Goal: Task Accomplishment & Management: Use online tool/utility

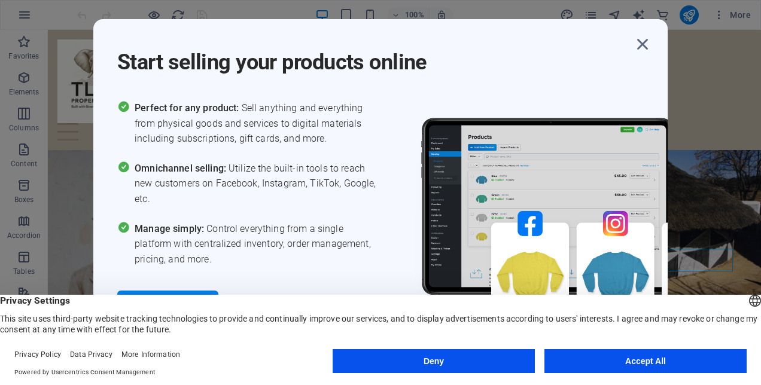
click at [577, 362] on button "Accept All" at bounding box center [645, 361] width 202 height 24
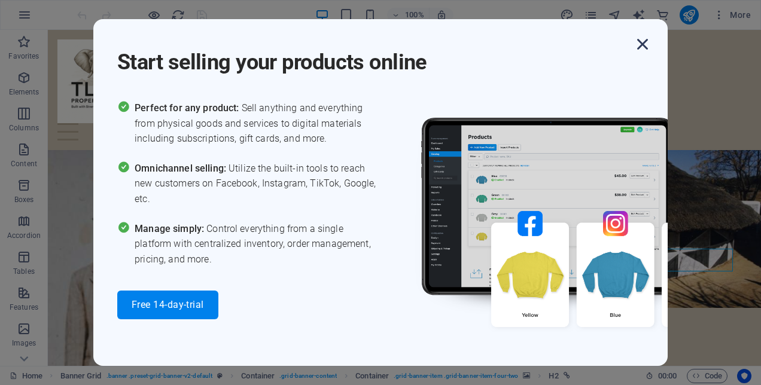
click at [641, 42] on icon "button" at bounding box center [643, 44] width 22 height 22
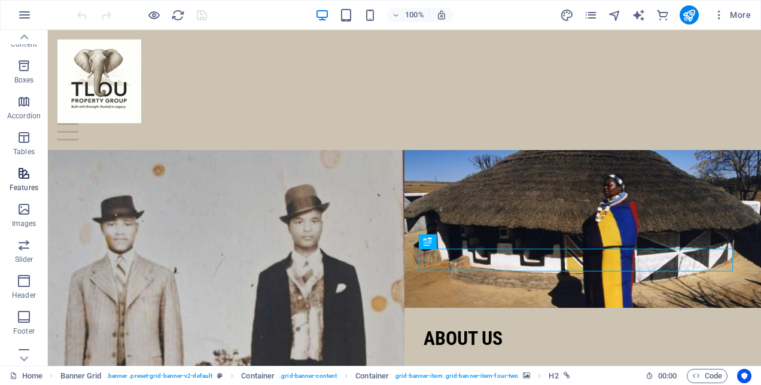
scroll to position [238, 0]
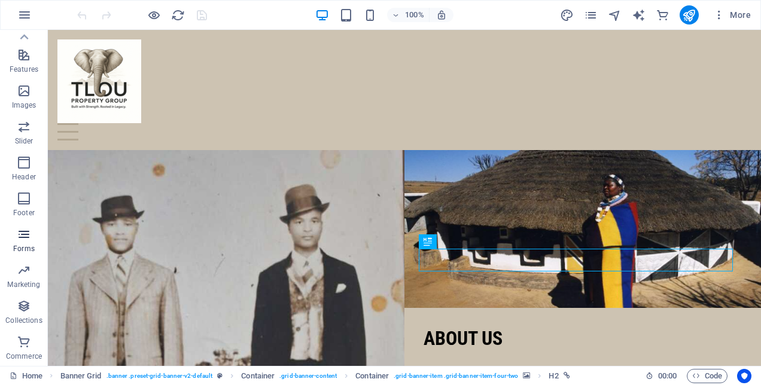
click at [29, 236] on icon "button" at bounding box center [24, 234] width 14 height 14
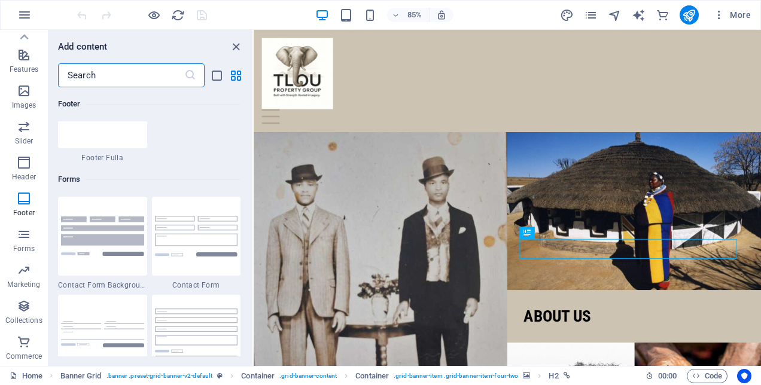
scroll to position [8673, 0]
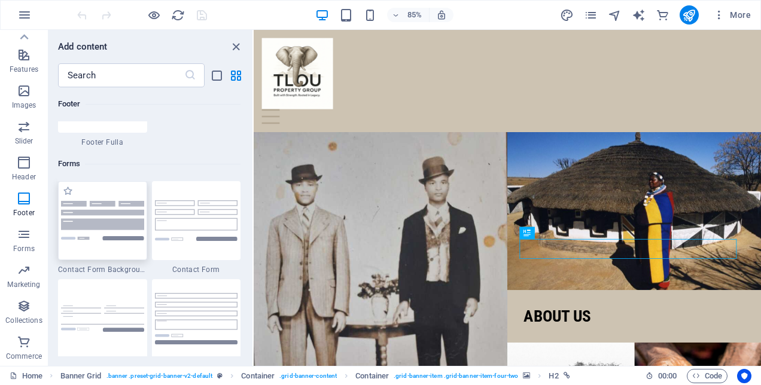
click at [111, 219] on img at bounding box center [102, 220] width 83 height 39
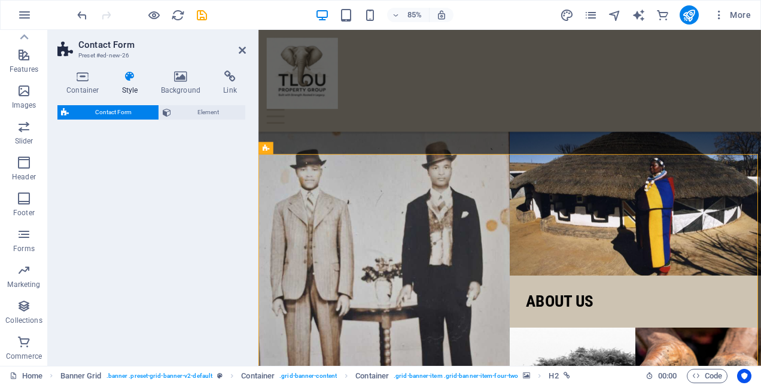
select select "rem"
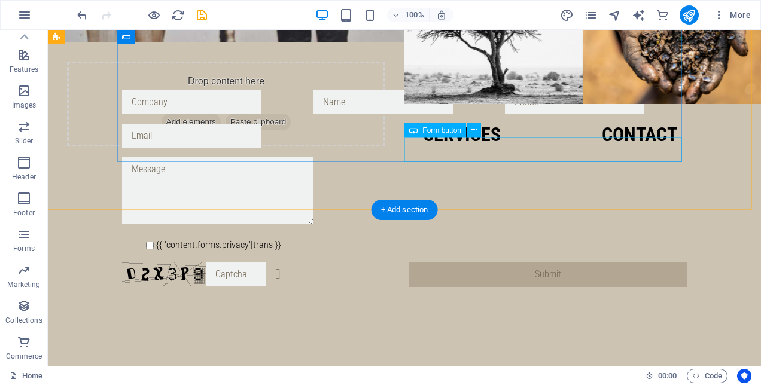
scroll to position [364, 0]
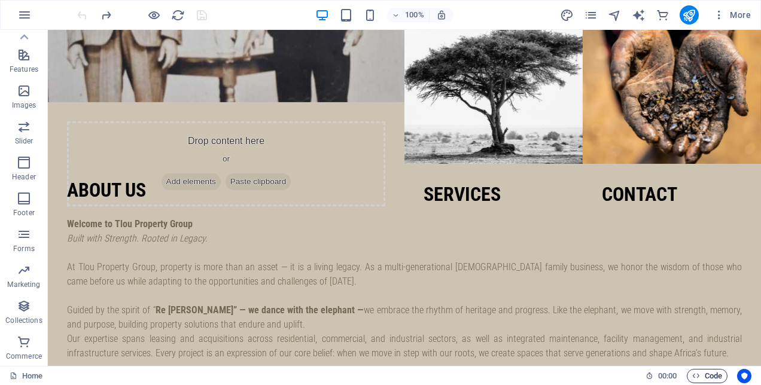
click at [700, 374] on span "Code" at bounding box center [707, 376] width 30 height 14
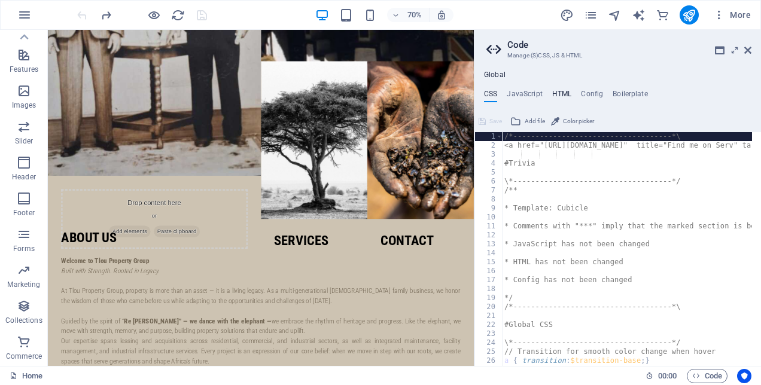
click at [559, 94] on h4 "HTML" at bounding box center [562, 96] width 20 height 13
type textarea "<a href="#main-content" class="wv-link-content button">Skip to main content</a>"
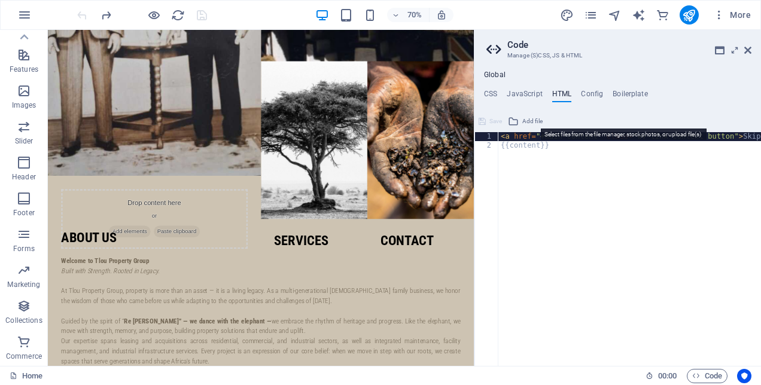
click at [524, 121] on span "Add file" at bounding box center [532, 121] width 20 height 14
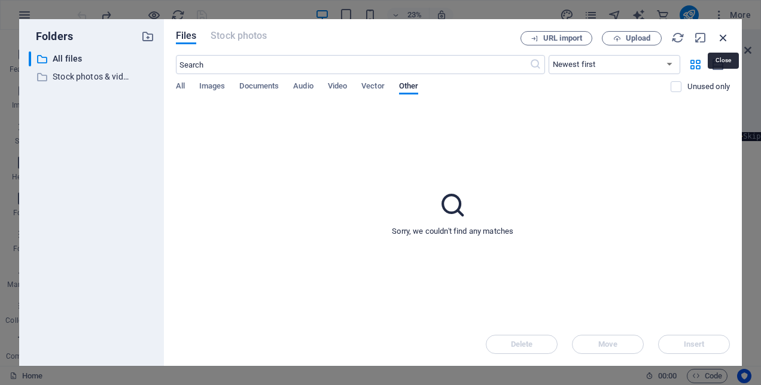
click at [720, 36] on icon "button" at bounding box center [723, 37] width 13 height 13
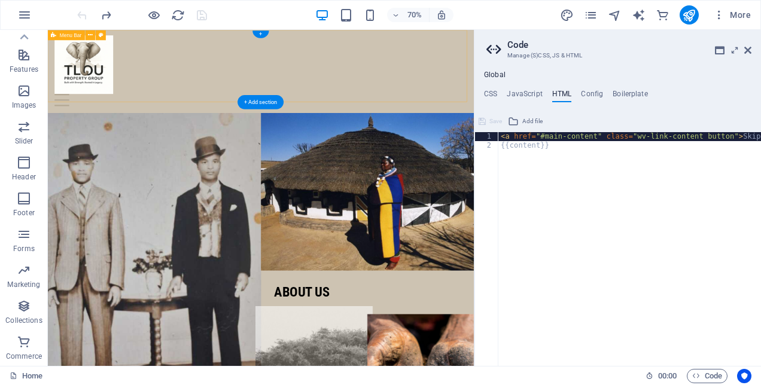
scroll to position [0, 0]
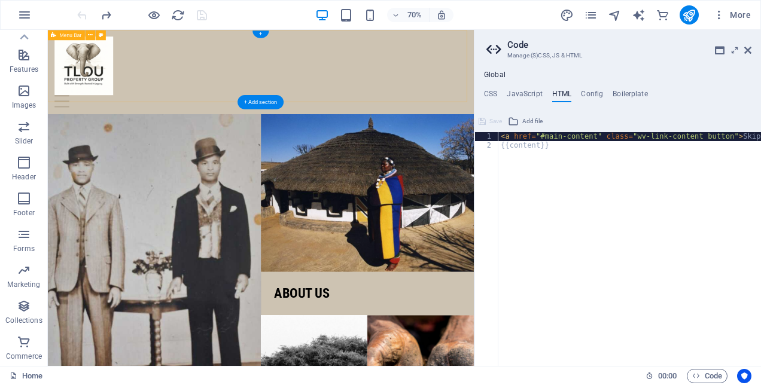
click at [603, 105] on div "Home About us Services Values Contact" at bounding box center [352, 90] width 608 height 120
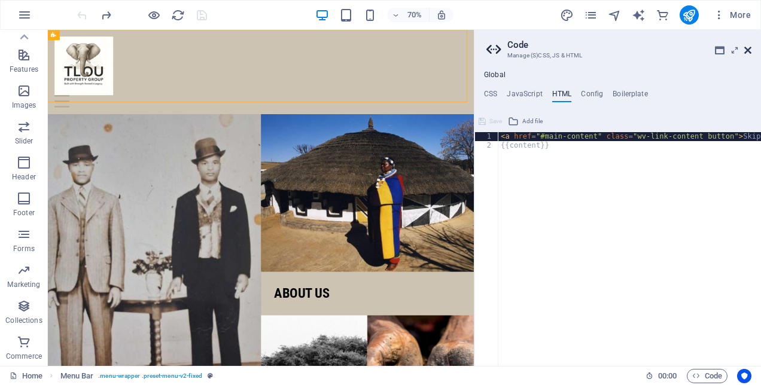
click at [750, 49] on icon at bounding box center [747, 50] width 7 height 10
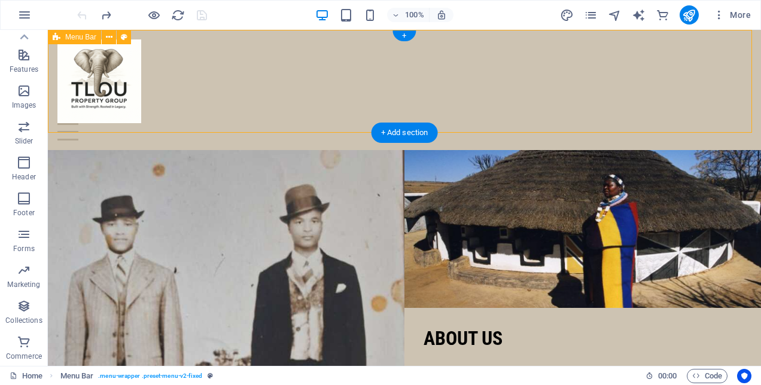
click at [671, 45] on div "Home About us Services Values Contact" at bounding box center [404, 90] width 713 height 120
click at [406, 129] on div "+ Add section" at bounding box center [404, 133] width 66 height 20
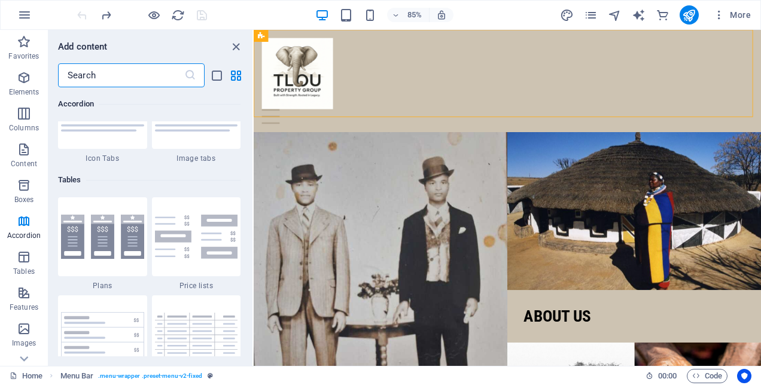
scroll to position [4306, 0]
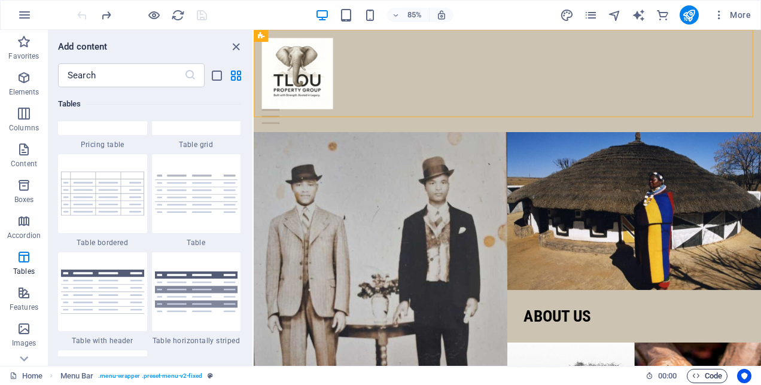
click at [699, 376] on span "Code" at bounding box center [707, 376] width 30 height 14
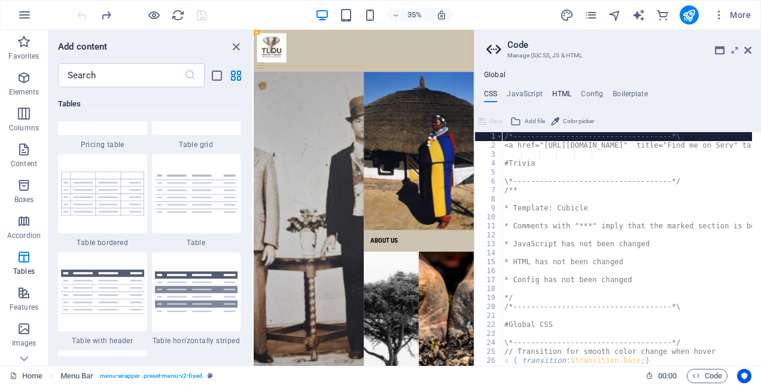
click at [560, 92] on h4 "HTML" at bounding box center [562, 96] width 20 height 13
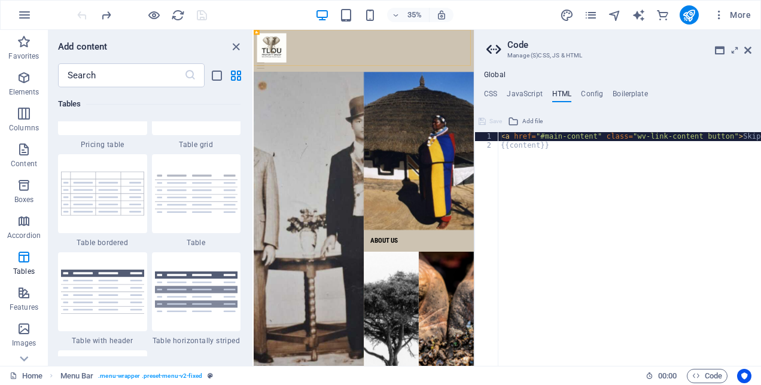
click at [555, 148] on div "< a href = "#main-content" class = "wv-link-content button" > Skip to main cont…" at bounding box center [659, 253] width 323 height 243
type textarea "{{content}}"
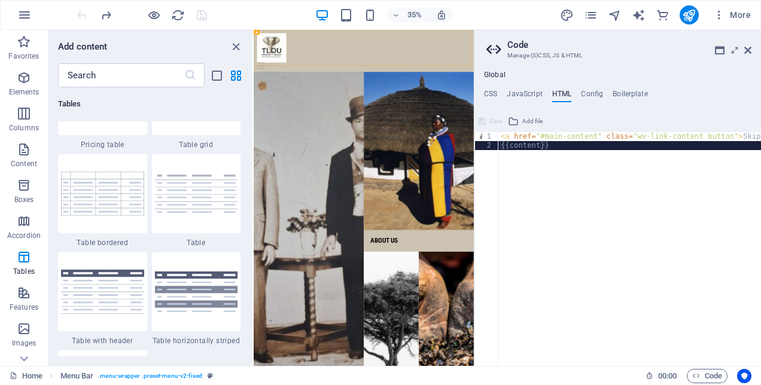
click at [556, 170] on div "< a href = "#main-content" class = "wv-link-content button" > Skip to main cont…" at bounding box center [659, 253] width 323 height 243
click at [723, 51] on icon at bounding box center [720, 50] width 10 height 10
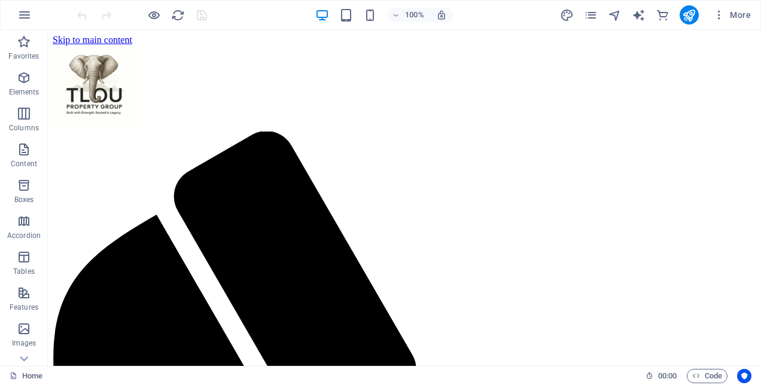
scroll to position [0, 0]
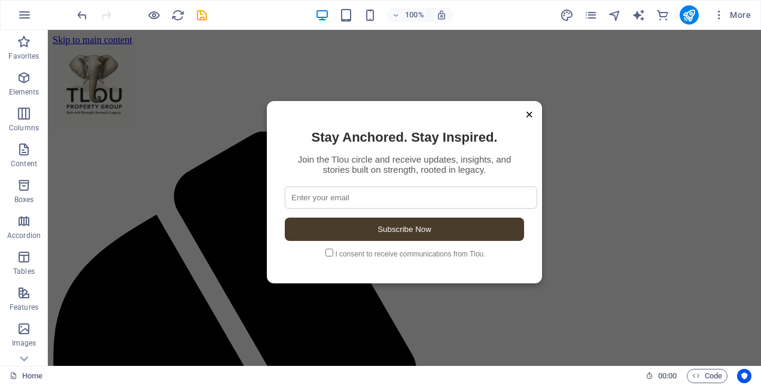
click at [525, 115] on span "×" at bounding box center [529, 115] width 8 height 16
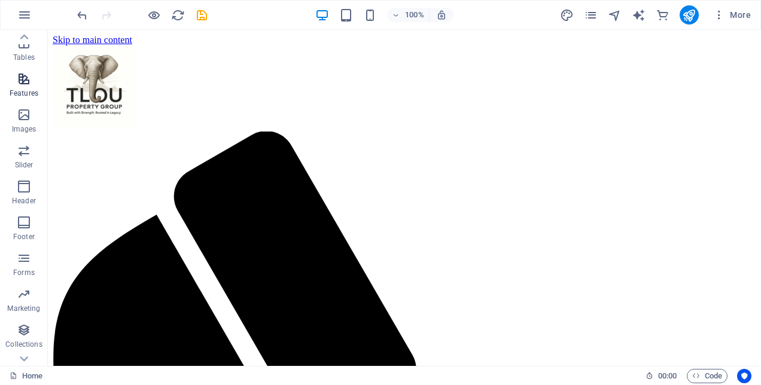
scroll to position [238, 0]
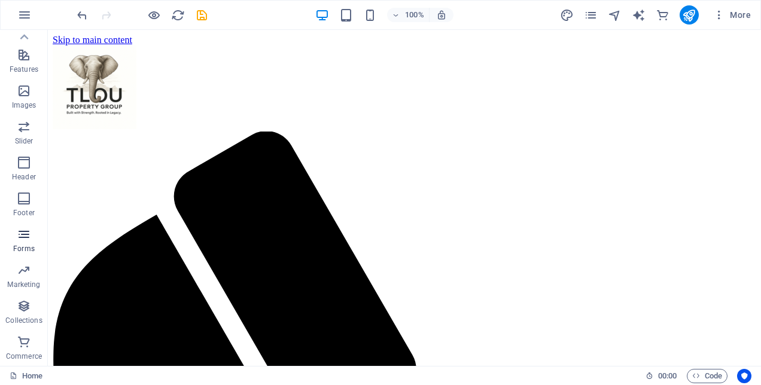
click at [20, 239] on icon "button" at bounding box center [24, 234] width 14 height 14
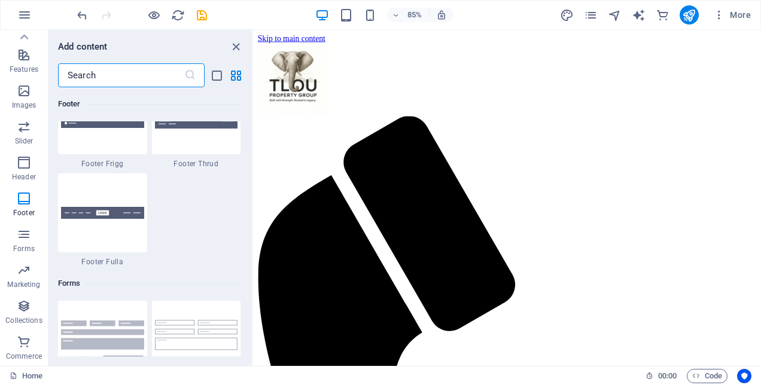
scroll to position [8433, 0]
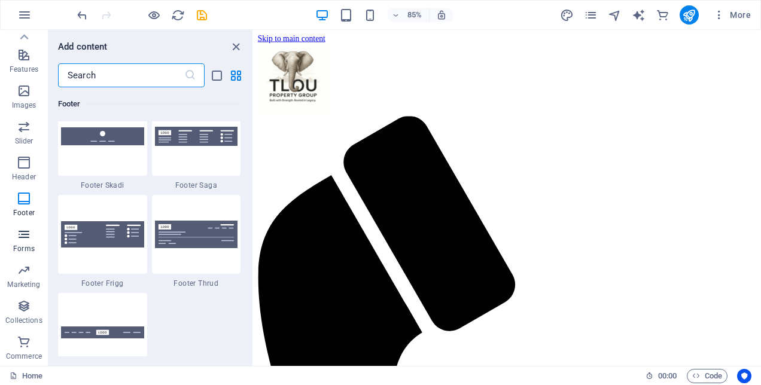
click at [20, 237] on icon "button" at bounding box center [24, 234] width 14 height 14
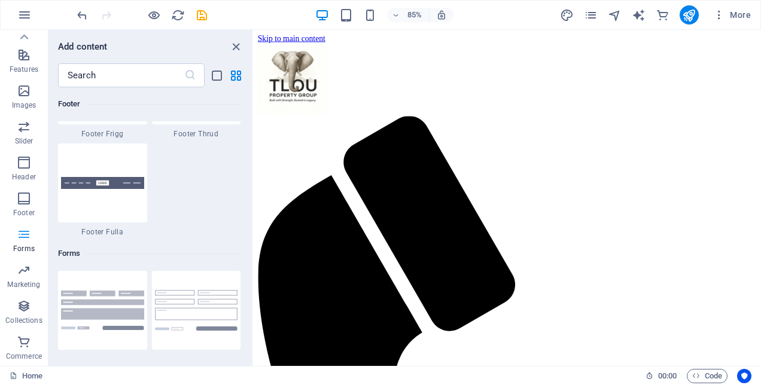
scroll to position [8732, 0]
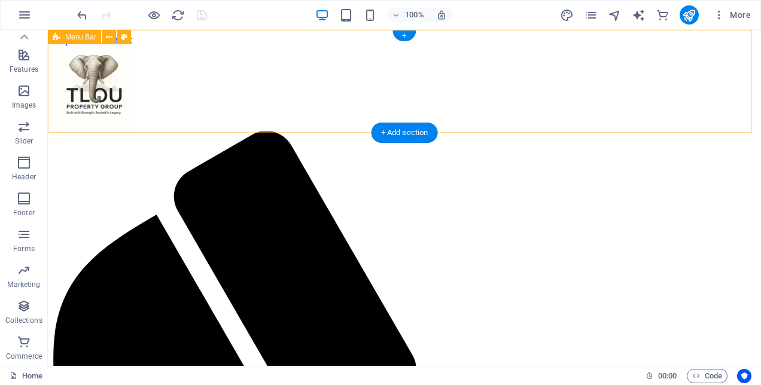
scroll to position [0, 0]
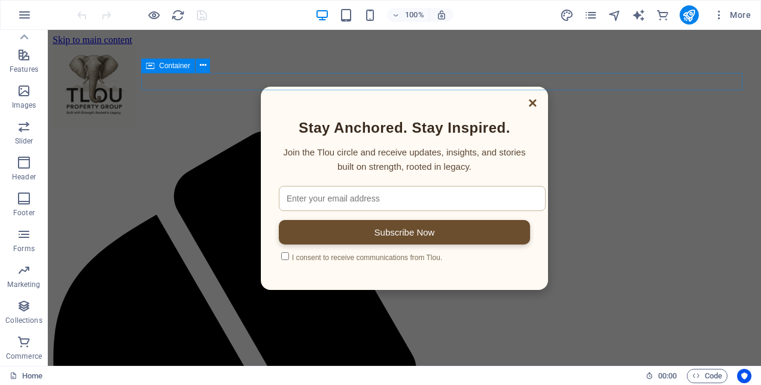
drag, startPoint x: 478, startPoint y: 123, endPoint x: 469, endPoint y: 130, distance: 11.1
click at [469, 130] on div "× Stay Anchored. Stay Inspired. Join the Tlou circle and receive updates, insig…" at bounding box center [404, 188] width 287 height 203
click at [723, 14] on icon "button" at bounding box center [719, 15] width 12 height 12
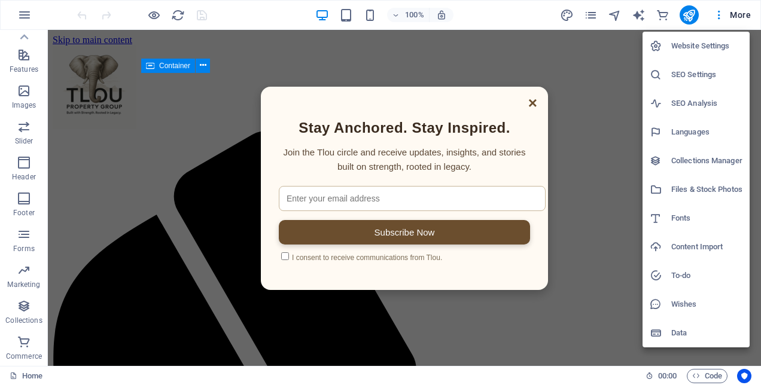
click at [726, 42] on h6 "Website Settings" at bounding box center [706, 46] width 71 height 14
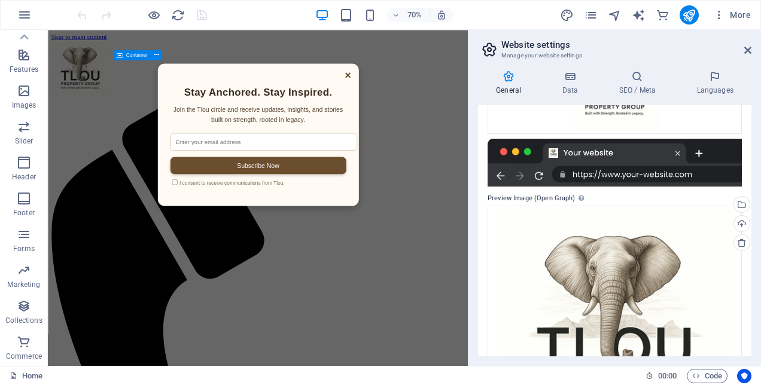
scroll to position [337, 0]
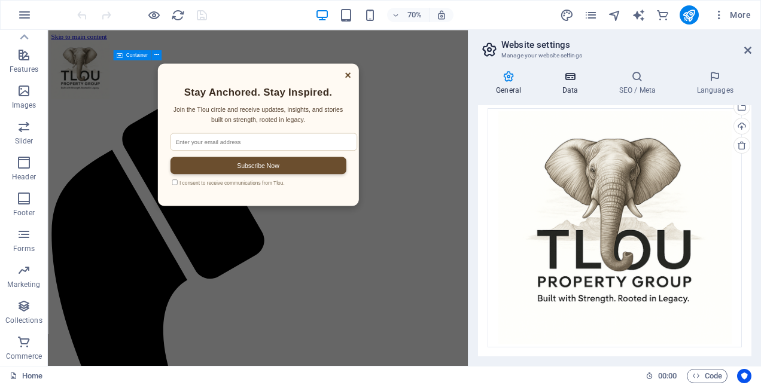
click at [575, 78] on icon at bounding box center [570, 77] width 52 height 12
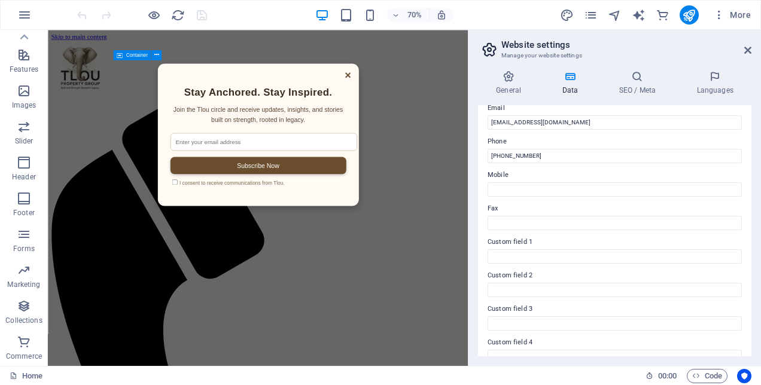
scroll to position [323, 0]
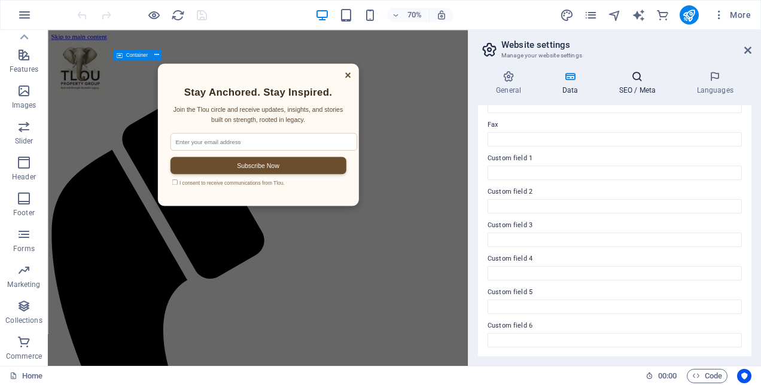
click at [628, 83] on h4 "SEO / Meta" at bounding box center [639, 83] width 78 height 25
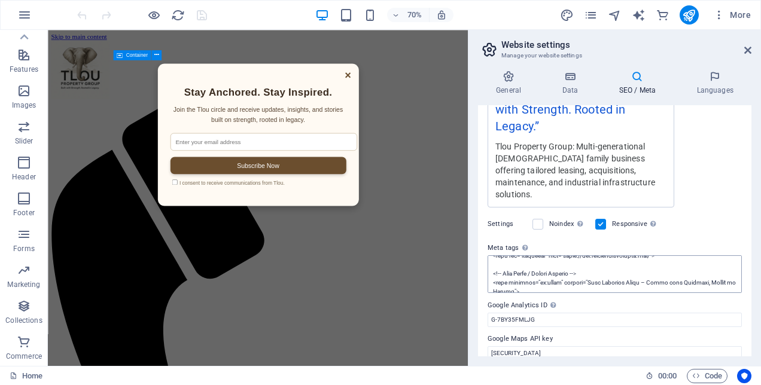
scroll to position [233, 0]
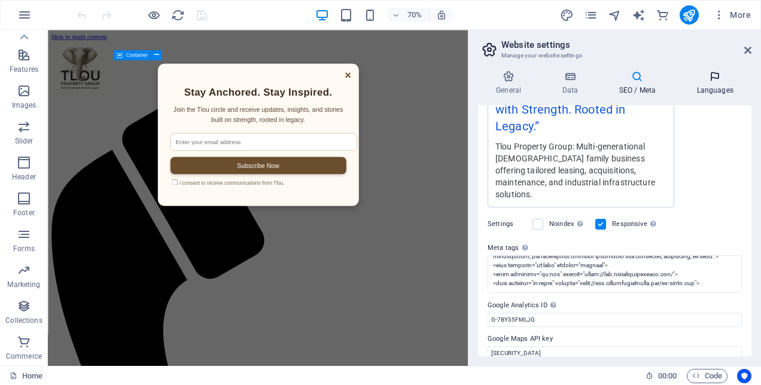
click at [719, 81] on icon at bounding box center [714, 77] width 73 height 12
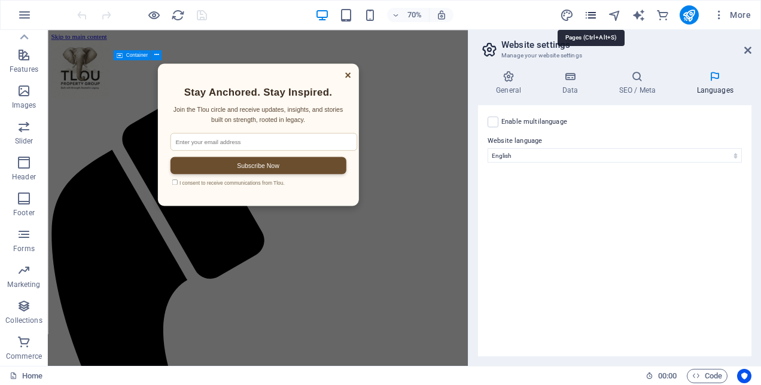
click at [593, 16] on icon "pages" at bounding box center [591, 15] width 14 height 14
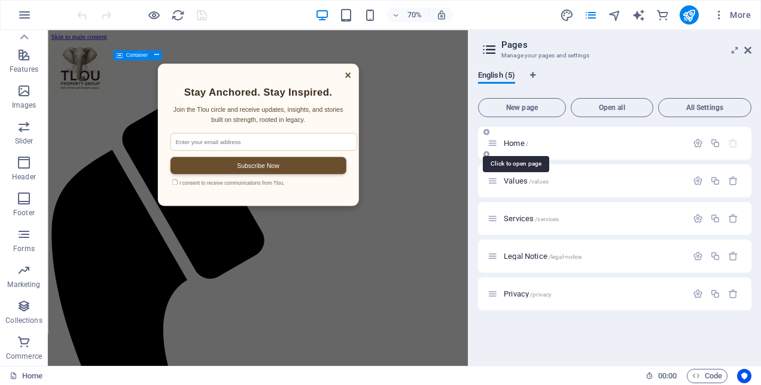
click at [517, 145] on span "Home /" at bounding box center [516, 143] width 25 height 9
click at [490, 144] on icon at bounding box center [492, 143] width 10 height 10
click at [695, 141] on icon "button" at bounding box center [698, 143] width 10 height 10
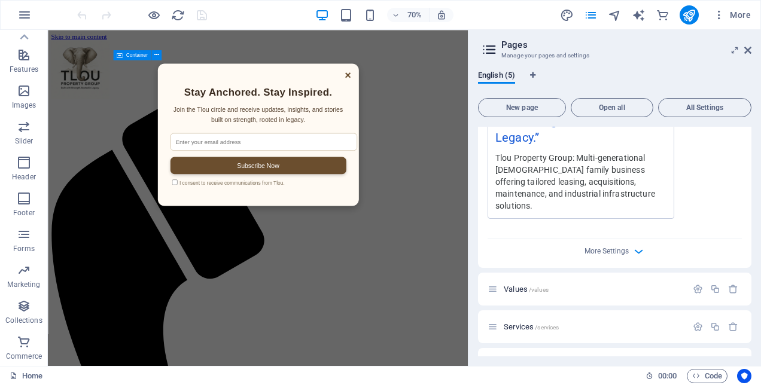
scroll to position [474, 0]
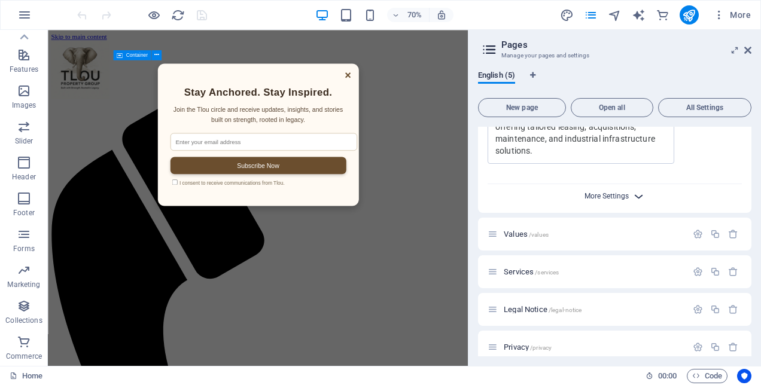
click at [618, 192] on span "More Settings" at bounding box center [606, 196] width 44 height 8
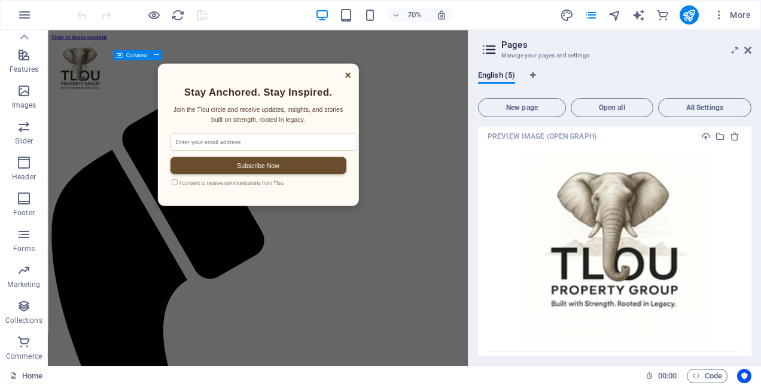
scroll to position [713, 0]
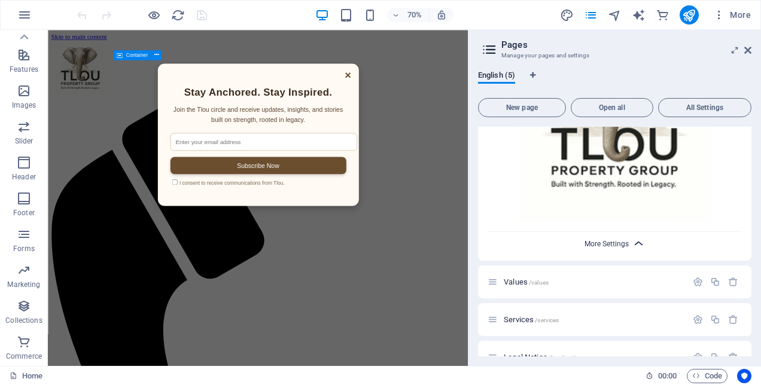
click at [623, 240] on span "More Settings" at bounding box center [606, 244] width 44 height 8
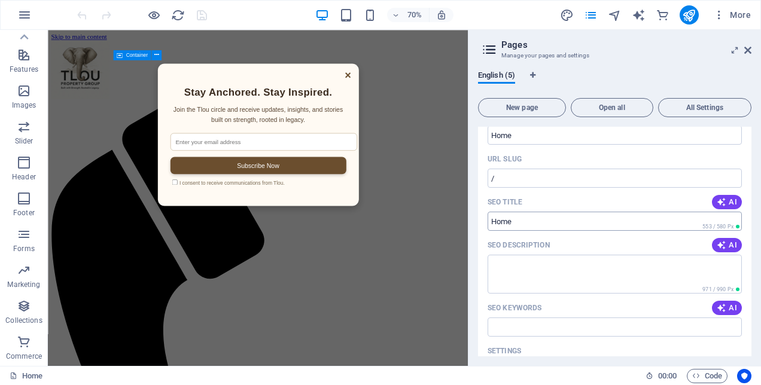
scroll to position [0, 0]
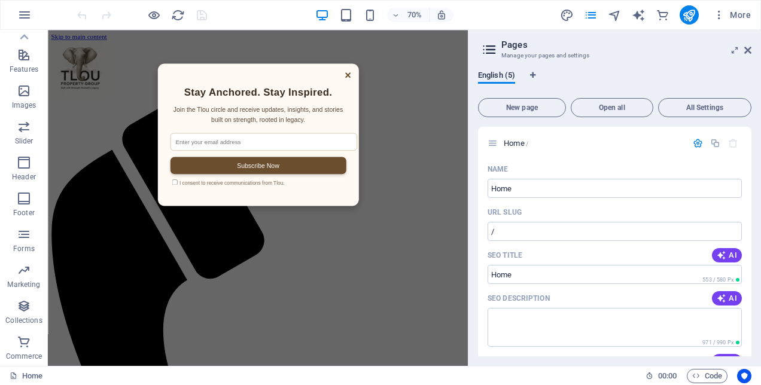
drag, startPoint x: 263, startPoint y: 127, endPoint x: 262, endPoint y: 106, distance: 21.6
click at [262, 111] on h2 "Stay Anchored. Stay Inspired." at bounding box center [347, 119] width 251 height 17
drag, startPoint x: 263, startPoint y: 106, endPoint x: 235, endPoint y: 101, distance: 27.9
click at [237, 111] on h2 "Stay Anchored. Stay Inspired." at bounding box center [347, 119] width 251 height 17
click at [20, 239] on icon "button" at bounding box center [24, 234] width 14 height 14
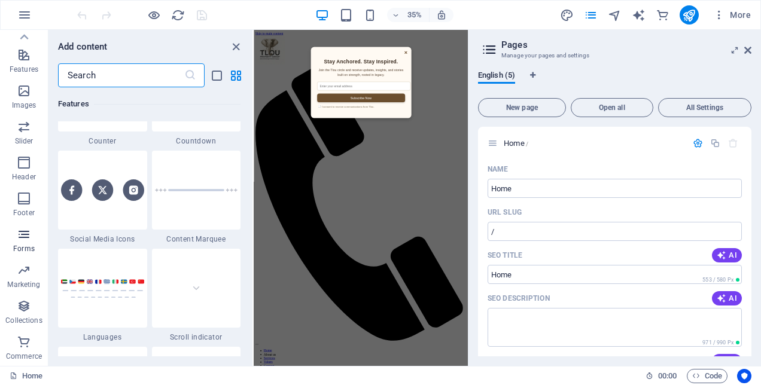
scroll to position [8732, 0]
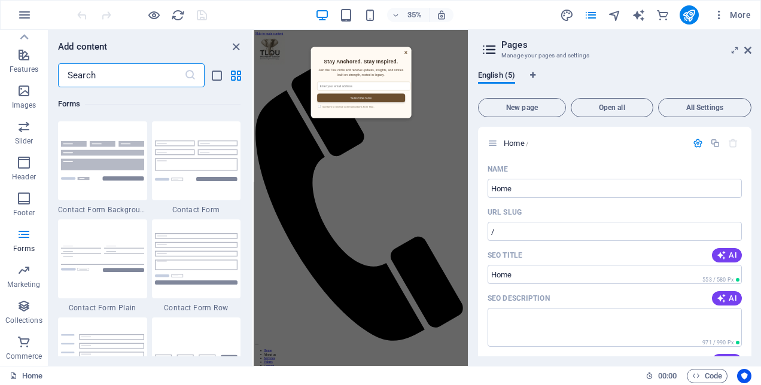
click at [614, 120] on div "× Stay Anchored. Stay Inspired. Join the Tlou circle and receive updates, insig…" at bounding box center [559, 180] width 287 height 203
drag, startPoint x: 614, startPoint y: 120, endPoint x: 578, endPoint y: 108, distance: 38.2
click at [578, 112] on h2 "Stay Anchored. Stay Inspired." at bounding box center [559, 120] width 251 height 17
click at [748, 53] on icon at bounding box center [747, 50] width 7 height 10
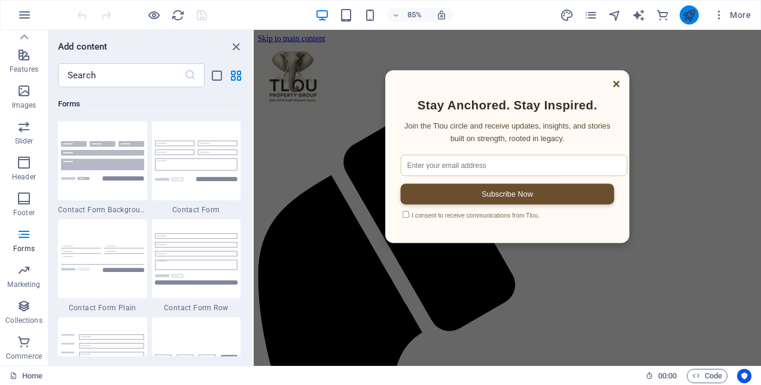
click at [681, 12] on button "publish" at bounding box center [688, 14] width 19 height 19
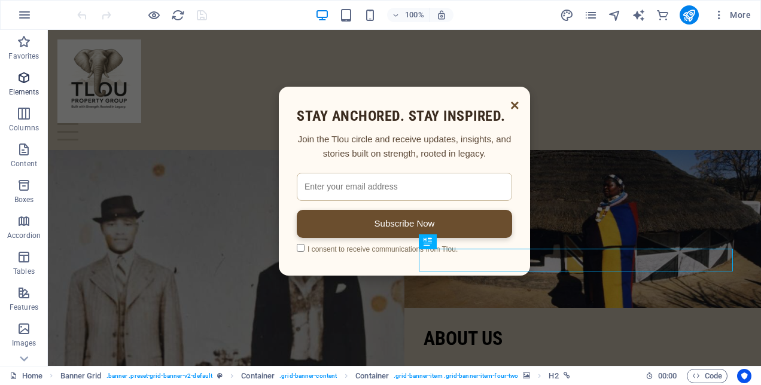
click at [32, 83] on span "Elements" at bounding box center [24, 85] width 48 height 29
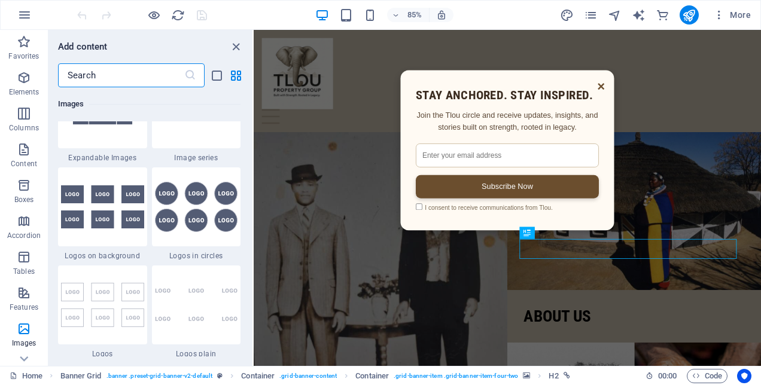
scroll to position [6527, 0]
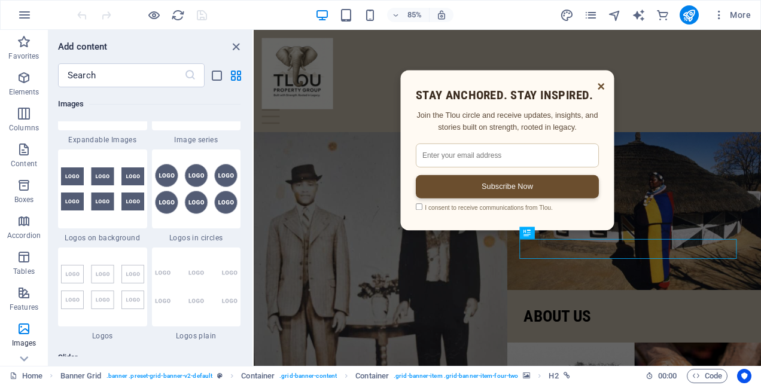
click at [508, 101] on h2 "Stay Anchored. Stay Inspired." at bounding box center [551, 107] width 215 height 17
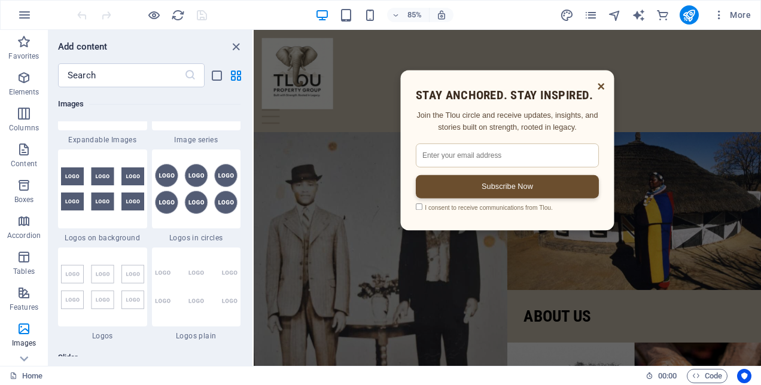
drag, startPoint x: 508, startPoint y: 101, endPoint x: 478, endPoint y: 111, distance: 31.0
click at [478, 111] on h2 "Stay Anchored. Stay Inspired." at bounding box center [551, 107] width 215 height 17
click at [502, 176] on input "email" at bounding box center [551, 178] width 215 height 28
click at [455, 151] on div "× Stay Anchored. Stay Inspired. Join the Tlou circle and receive updates, insig…" at bounding box center [551, 172] width 251 height 188
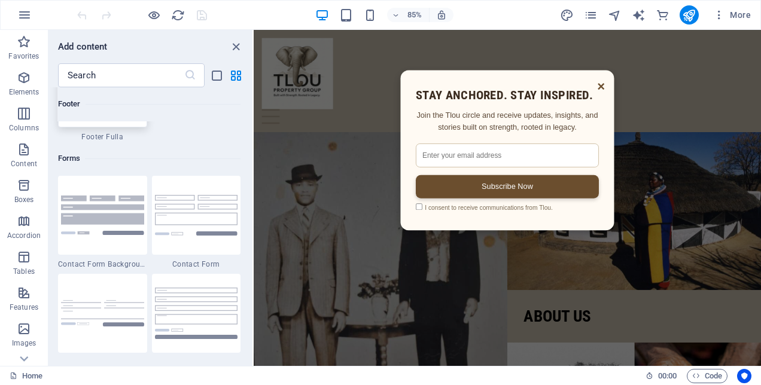
scroll to position [8680, 0]
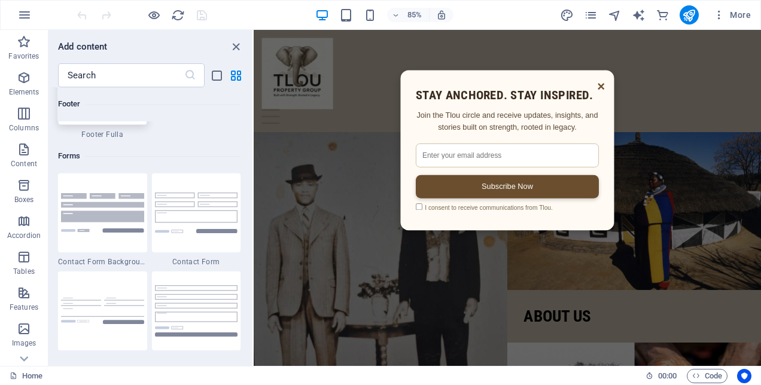
click at [84, 219] on img at bounding box center [102, 212] width 83 height 39
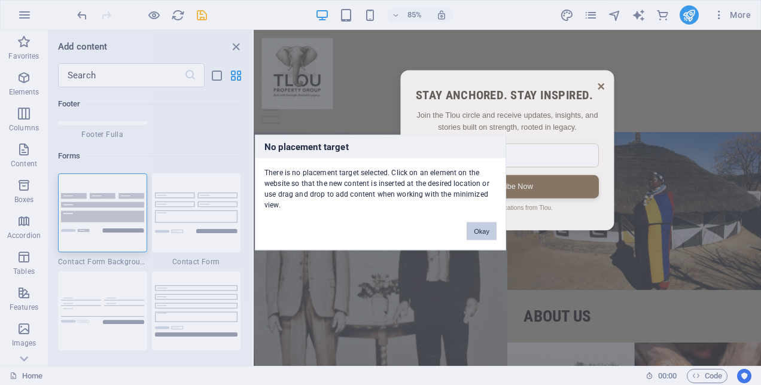
click at [490, 228] on button "Okay" at bounding box center [482, 231] width 30 height 18
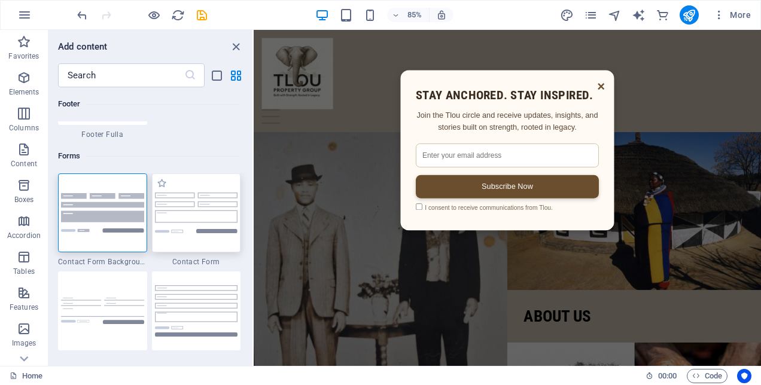
click at [221, 227] on img at bounding box center [196, 213] width 83 height 40
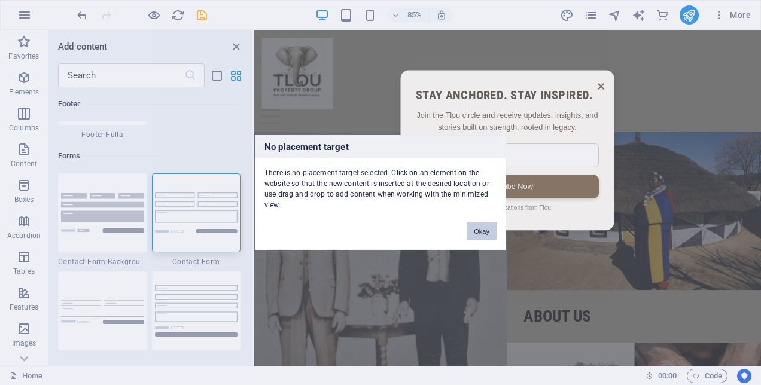
click at [495, 227] on button "Okay" at bounding box center [482, 231] width 30 height 18
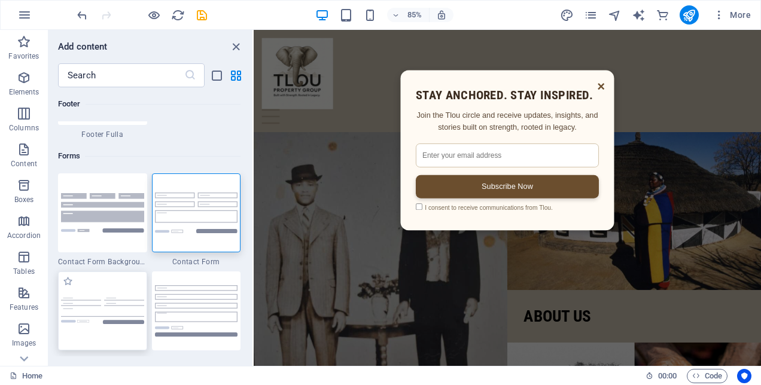
click at [118, 298] on img at bounding box center [102, 311] width 83 height 26
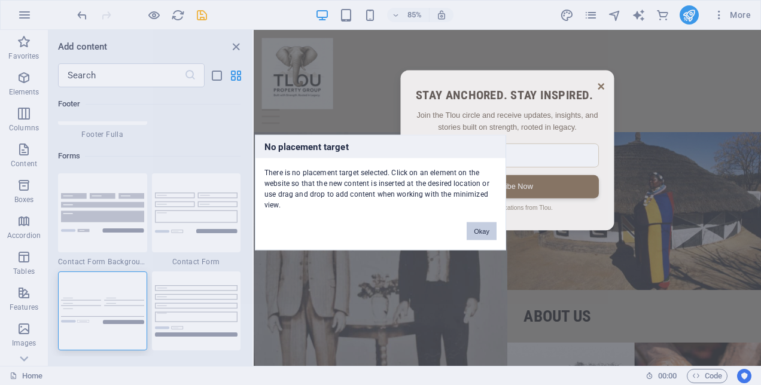
drag, startPoint x: 473, startPoint y: 228, endPoint x: 228, endPoint y: 235, distance: 245.3
click at [473, 228] on button "Okay" at bounding box center [482, 231] width 30 height 18
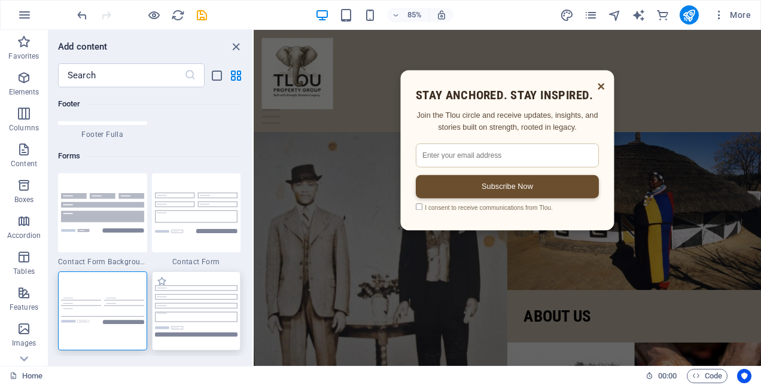
click at [163, 299] on img at bounding box center [196, 310] width 83 height 51
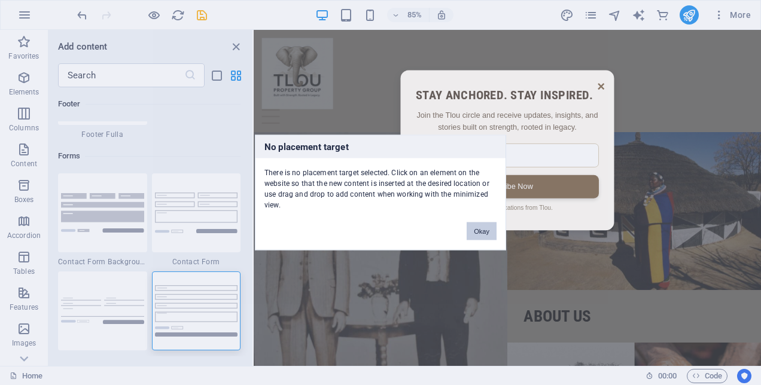
drag, startPoint x: 468, startPoint y: 233, endPoint x: 237, endPoint y: 241, distance: 231.0
click at [468, 233] on button "Okay" at bounding box center [482, 231] width 30 height 18
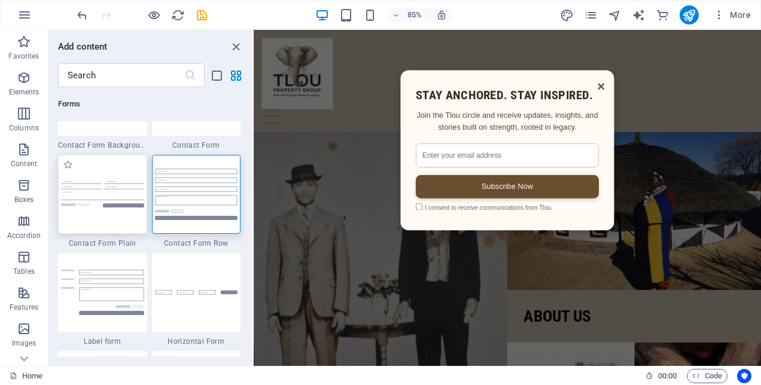
scroll to position [8800, 0]
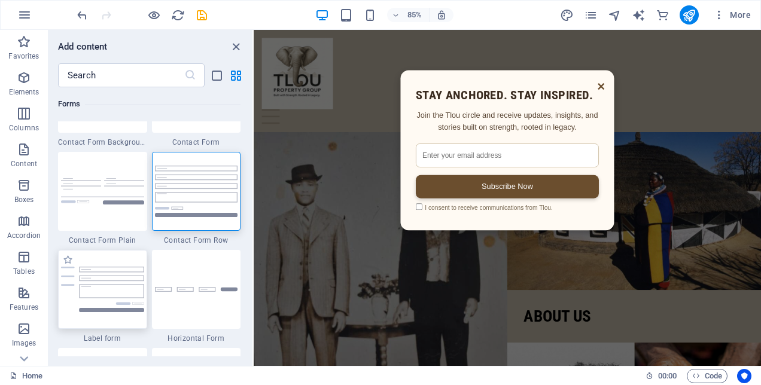
click at [93, 299] on div at bounding box center [102, 289] width 89 height 79
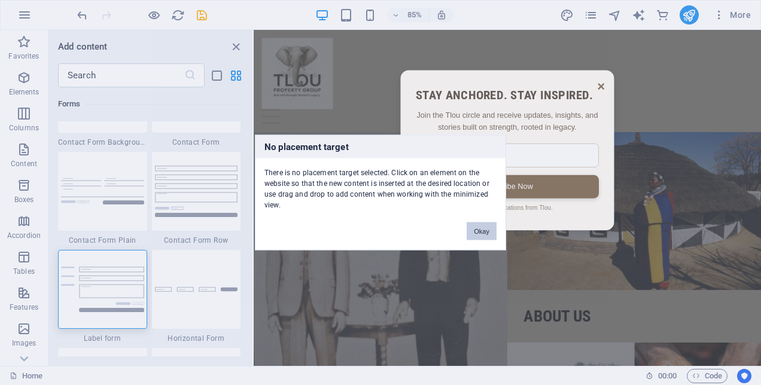
click at [484, 236] on button "Okay" at bounding box center [482, 231] width 30 height 18
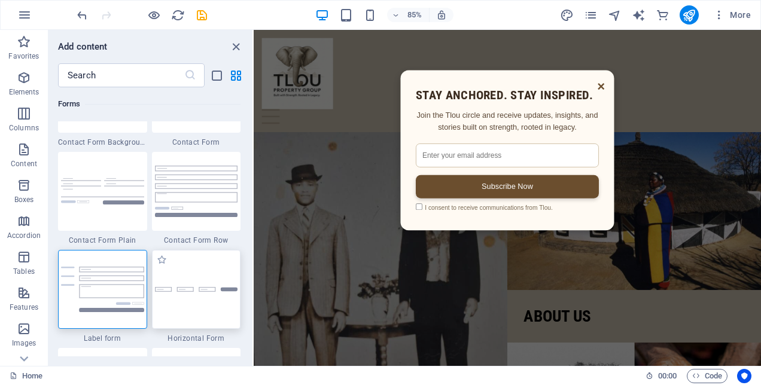
click at [206, 299] on div at bounding box center [196, 289] width 89 height 79
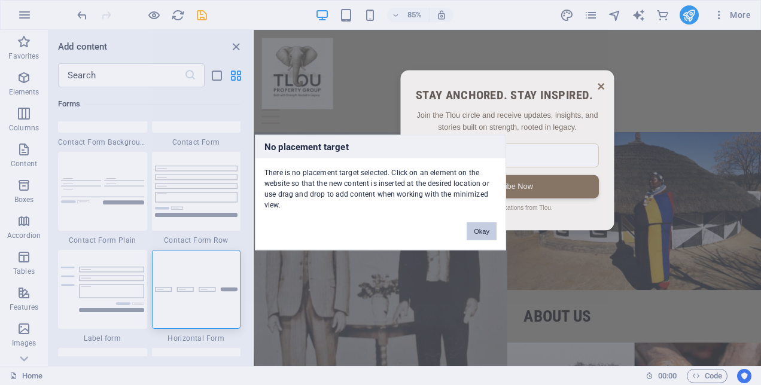
click at [476, 228] on button "Okay" at bounding box center [482, 231] width 30 height 18
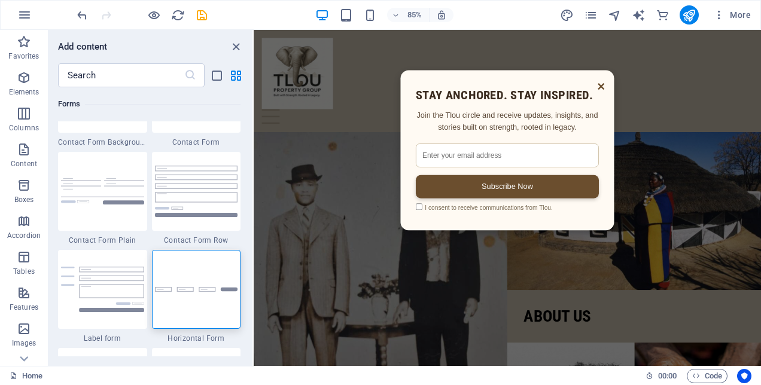
click at [538, 147] on p "Join the Tlou circle and receive updates, insights, and stories built on streng…" at bounding box center [551, 137] width 215 height 29
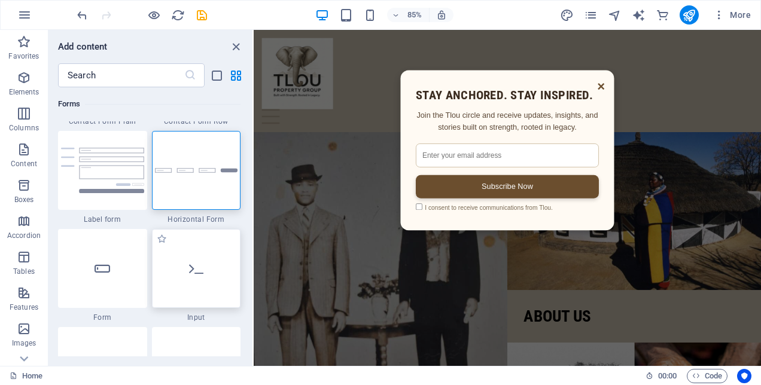
scroll to position [8920, 0]
click at [95, 272] on icon at bounding box center [103, 268] width 16 height 16
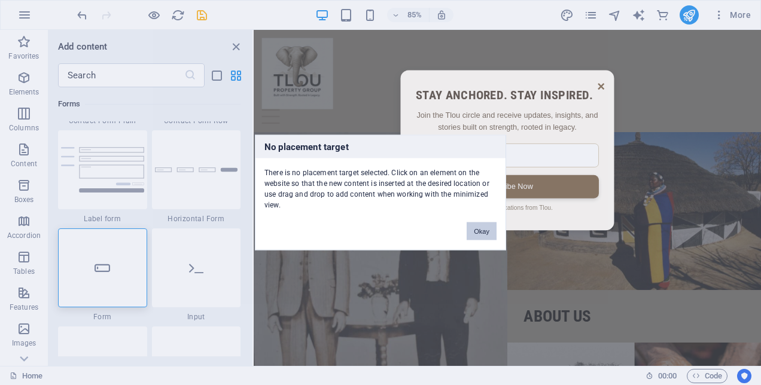
drag, startPoint x: 475, startPoint y: 228, endPoint x: 251, endPoint y: 233, distance: 224.4
click at [475, 228] on button "Okay" at bounding box center [482, 231] width 30 height 18
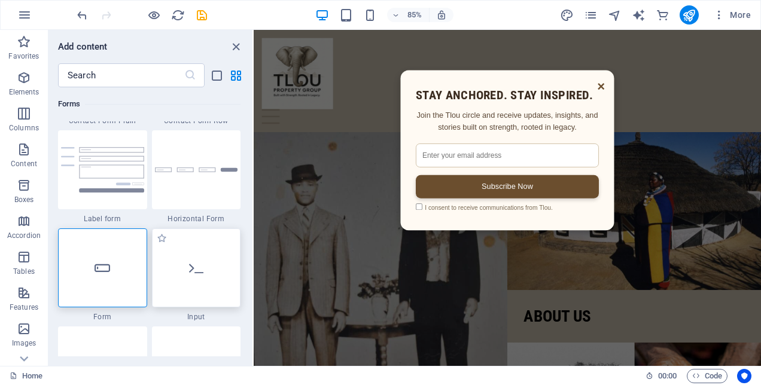
click at [184, 256] on div at bounding box center [196, 267] width 89 height 79
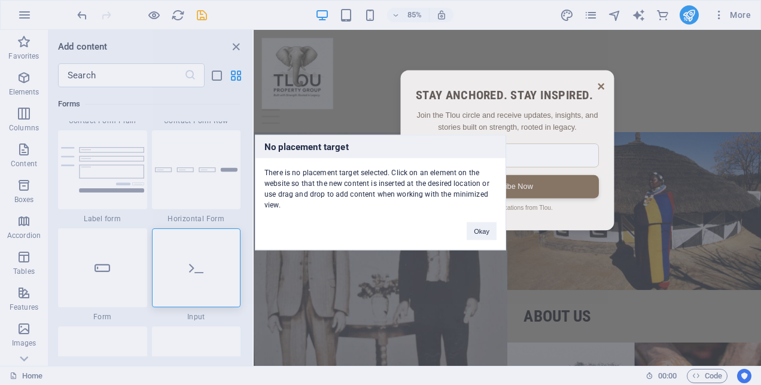
click at [501, 126] on div "No placement target There is no placement target selected. Click on an element …" at bounding box center [380, 192] width 761 height 385
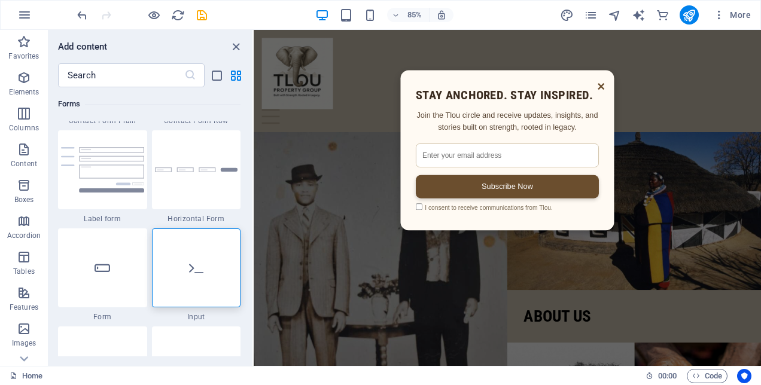
click at [505, 120] on div "× Stay Anchored. Stay Inspired. Join the Tlou circle and receive updates, insig…" at bounding box center [551, 172] width 251 height 188
drag, startPoint x: 505, startPoint y: 119, endPoint x: 491, endPoint y: 126, distance: 16.0
click at [491, 126] on p "Join the Tlou circle and receive updates, insights, and stories built on streng…" at bounding box center [551, 137] width 215 height 29
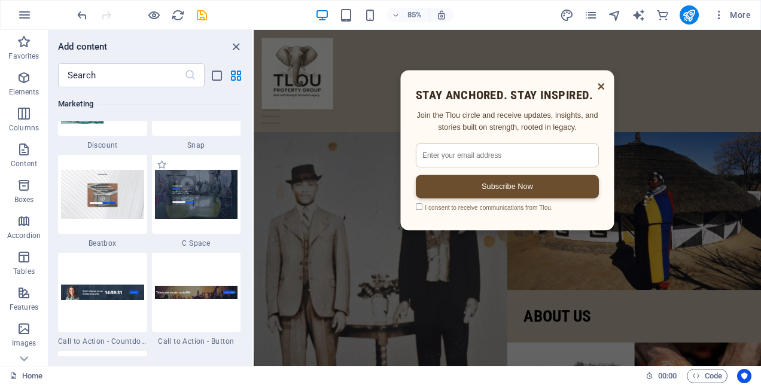
scroll to position [10594, 0]
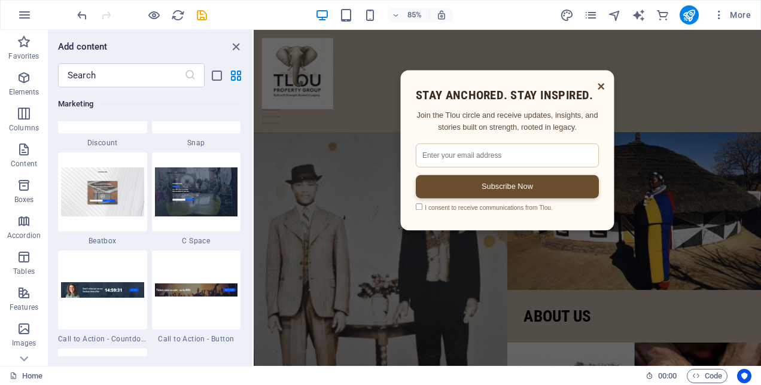
click at [548, 175] on input "email" at bounding box center [551, 178] width 215 height 28
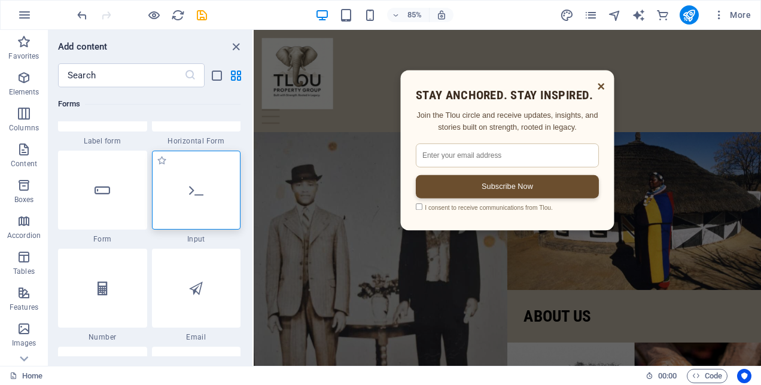
scroll to position [8979, 0]
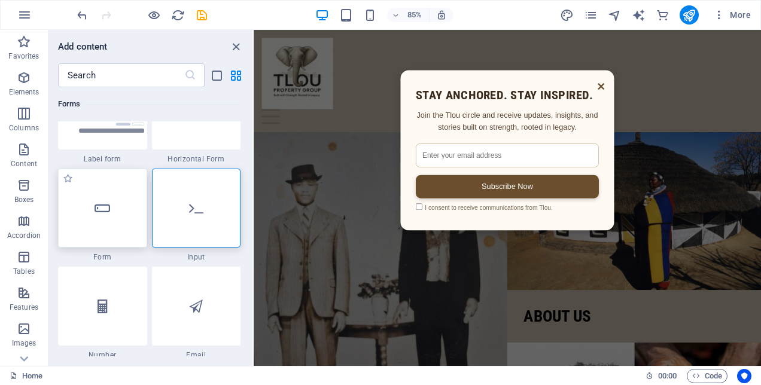
click at [127, 191] on div at bounding box center [102, 208] width 89 height 79
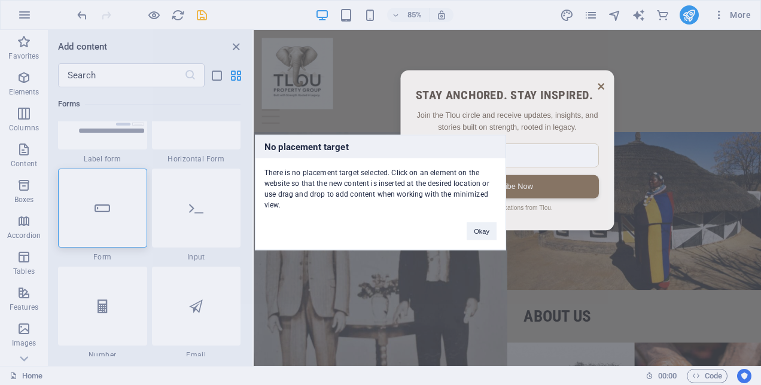
click at [510, 170] on div "No placement target There is no placement target selected. Click on an element …" at bounding box center [380, 192] width 761 height 385
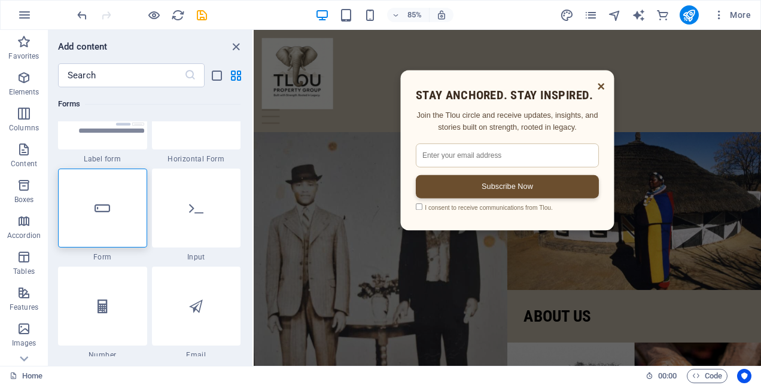
click at [557, 187] on input "email" at bounding box center [551, 178] width 215 height 28
click at [550, 153] on div "× Stay Anchored. Stay Inspired. Join the Tlou circle and receive updates, insig…" at bounding box center [551, 172] width 251 height 188
click at [533, 136] on p "Join the Tlou circle and receive updates, insights, and stories built on streng…" at bounding box center [551, 137] width 215 height 29
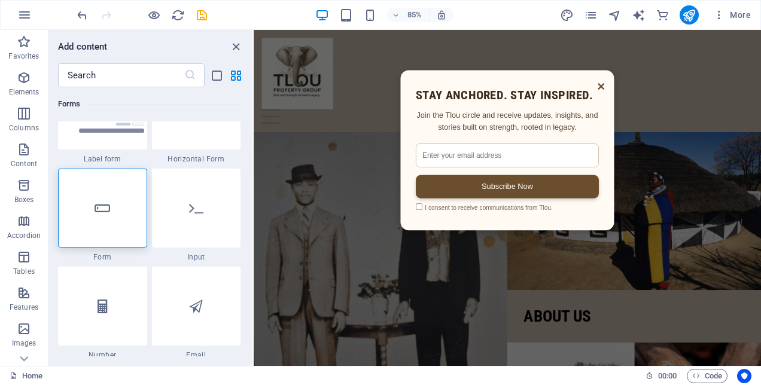
drag, startPoint x: 492, startPoint y: 219, endPoint x: 496, endPoint y: 245, distance: 26.0
click at [496, 245] on div "× Stay Anchored. Stay Inspired. Join the Tlou circle and receive updates, insig…" at bounding box center [551, 172] width 251 height 188
click at [444, 239] on input "checkbox" at bounding box center [448, 238] width 8 height 8
checkbox input "false"
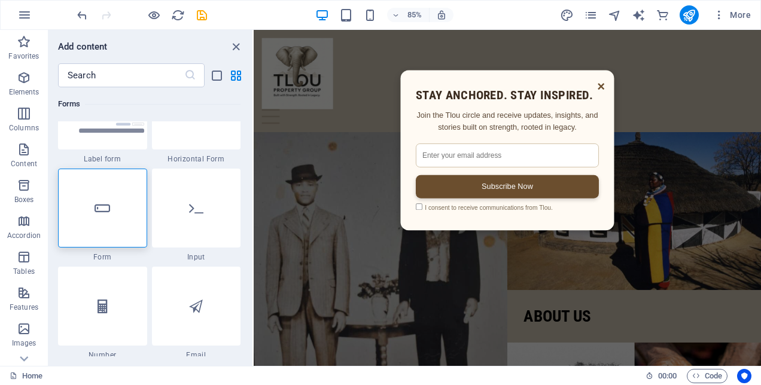
click at [658, 98] on span "×" at bounding box center [662, 96] width 9 height 23
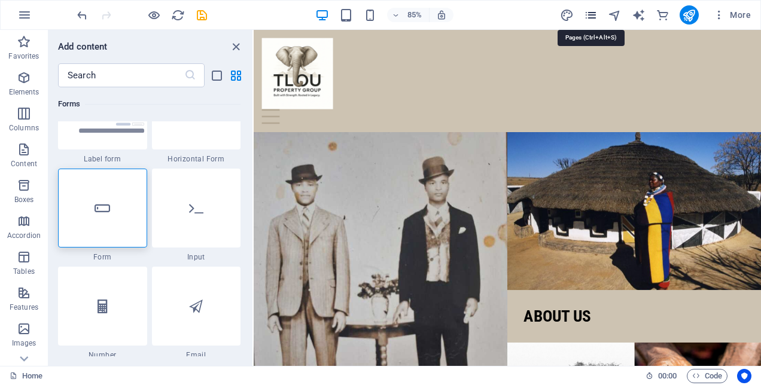
click at [596, 18] on icon "pages" at bounding box center [591, 15] width 14 height 14
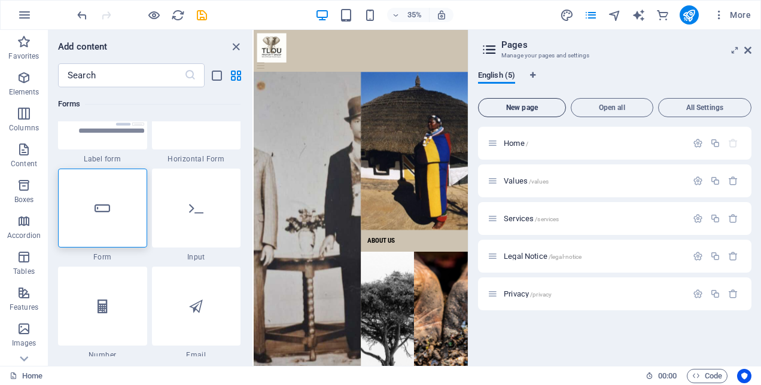
click at [511, 108] on span "New page" at bounding box center [521, 107] width 77 height 7
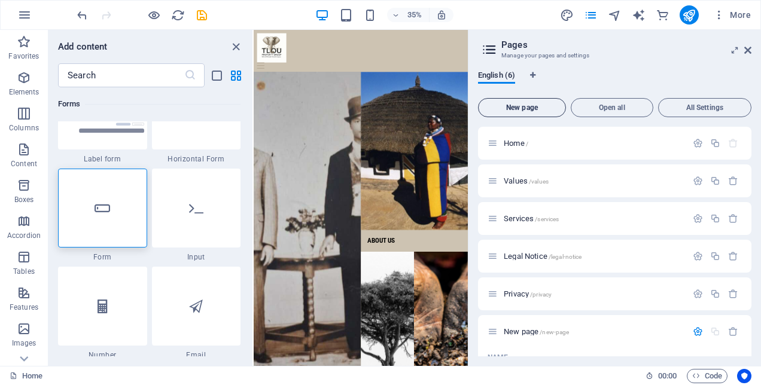
scroll to position [135, 0]
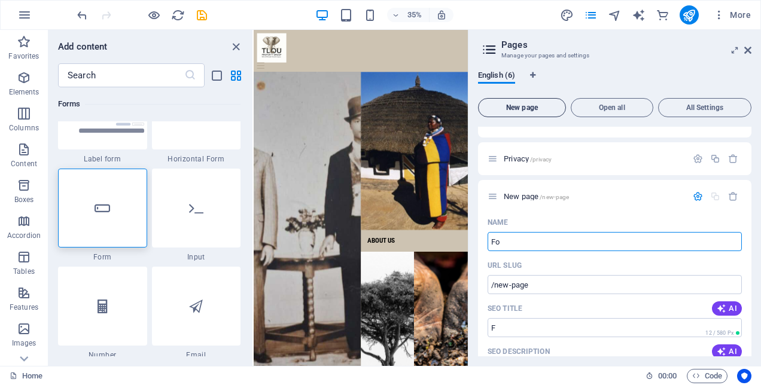
type input "For"
type input "/f"
type input "Form"
type input "/form"
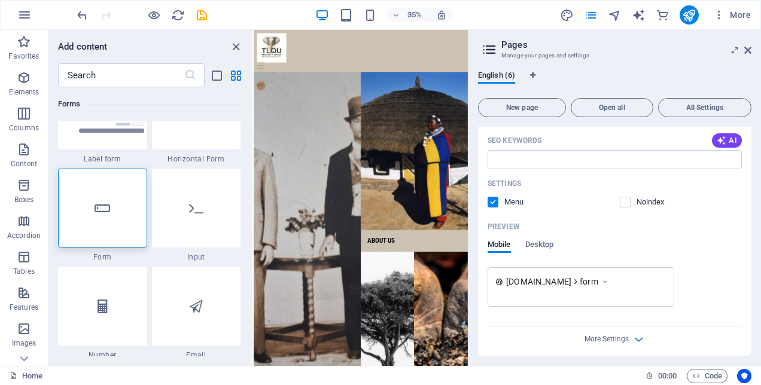
scroll to position [413, 0]
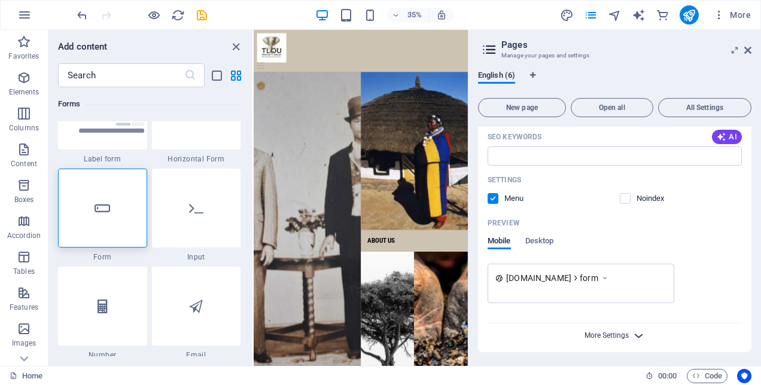
type input "Form"
click at [618, 336] on span "More Settings" at bounding box center [606, 335] width 44 height 8
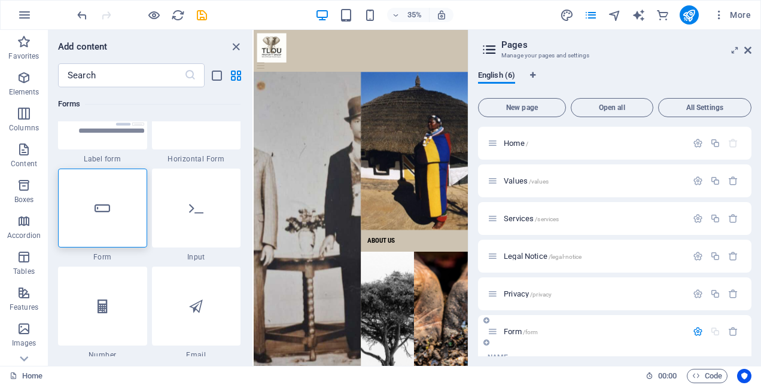
scroll to position [60, 0]
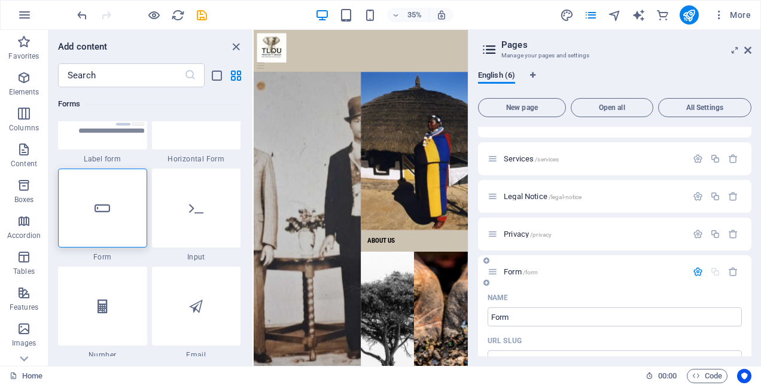
click at [694, 272] on icon "button" at bounding box center [698, 272] width 10 height 10
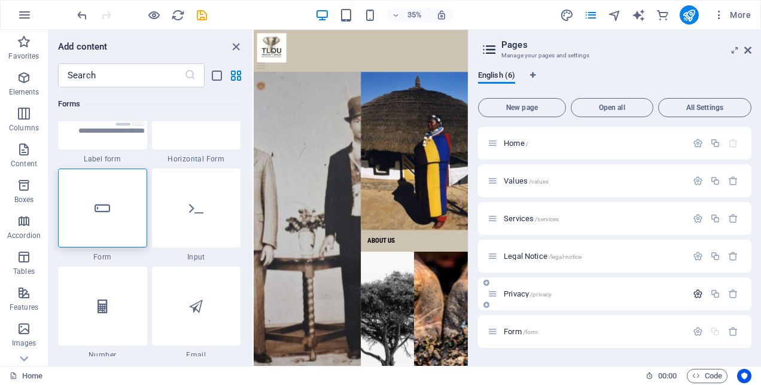
click at [701, 289] on icon "button" at bounding box center [698, 294] width 10 height 10
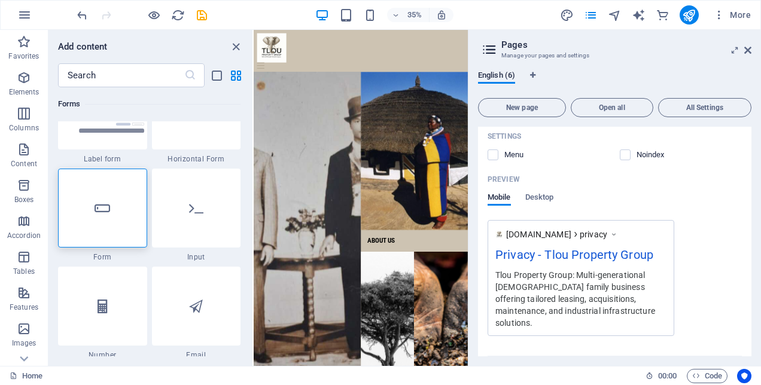
scroll to position [477, 0]
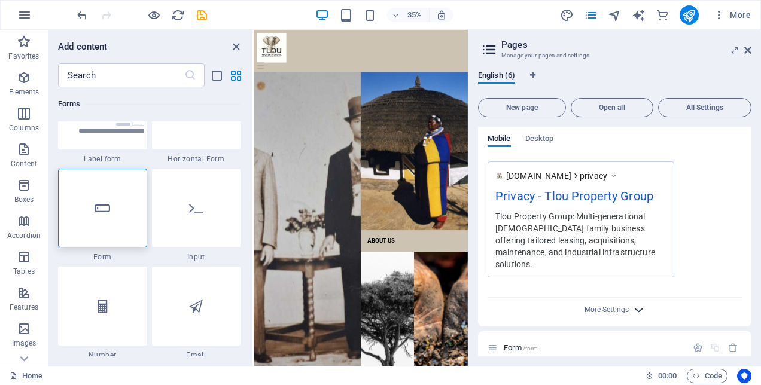
click at [636, 303] on icon "button" at bounding box center [639, 310] width 14 height 14
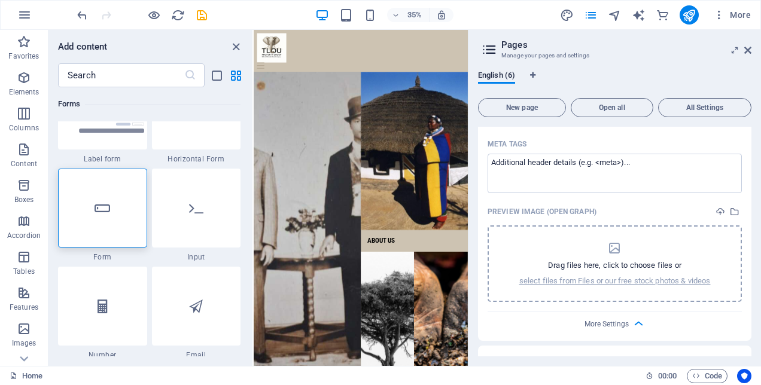
scroll to position [650, 0]
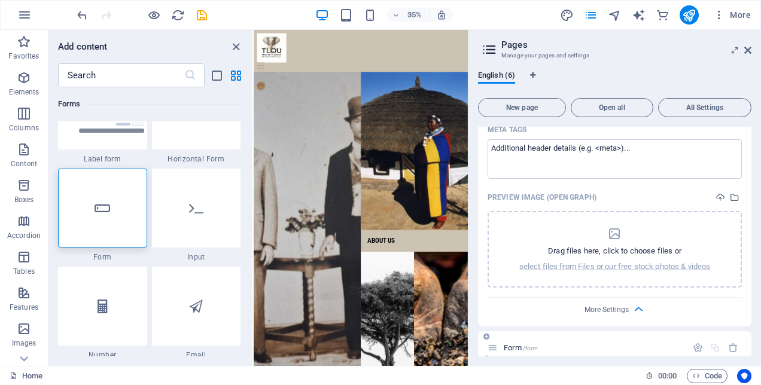
click at [513, 343] on span "Form /form" at bounding box center [521, 347] width 34 height 9
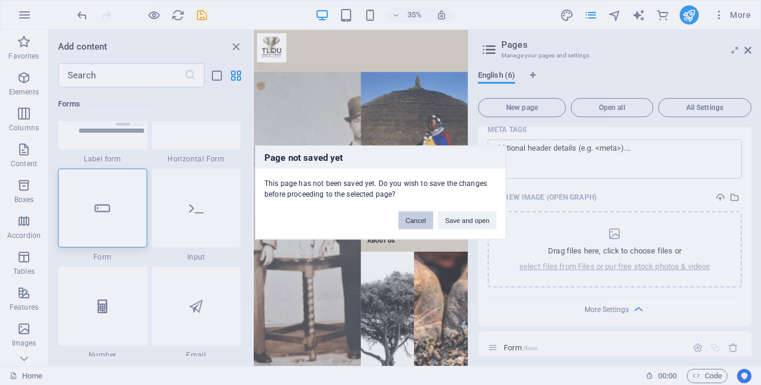
click at [429, 224] on button "Cancel" at bounding box center [415, 221] width 35 height 18
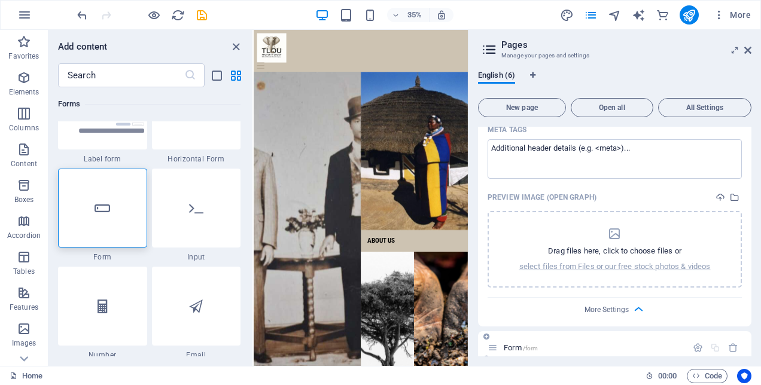
click at [510, 343] on span "Form /form" at bounding box center [521, 347] width 34 height 9
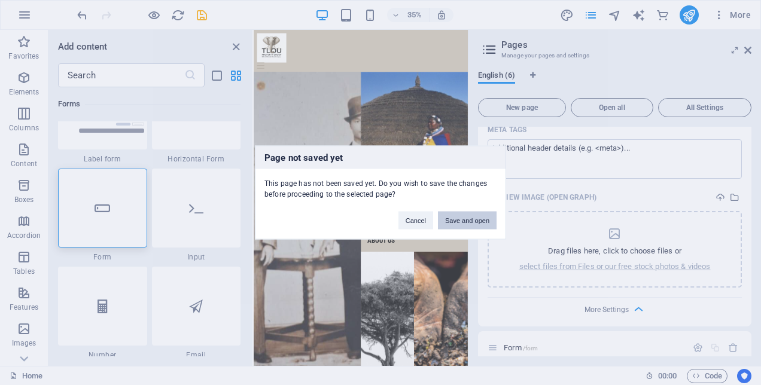
click at [458, 217] on button "Save and open" at bounding box center [467, 221] width 59 height 18
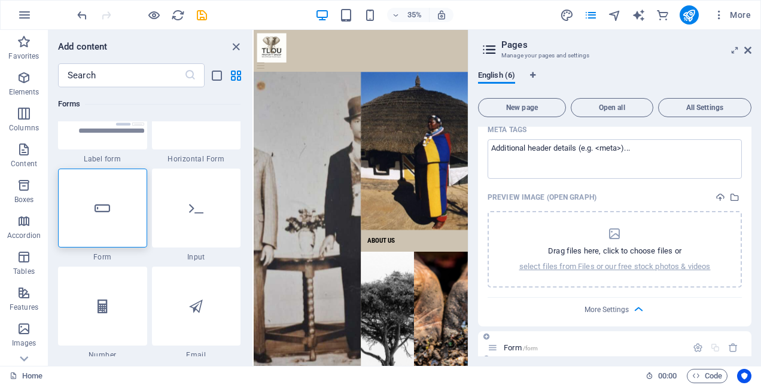
click at [532, 345] on span "/form" at bounding box center [531, 348] width 16 height 7
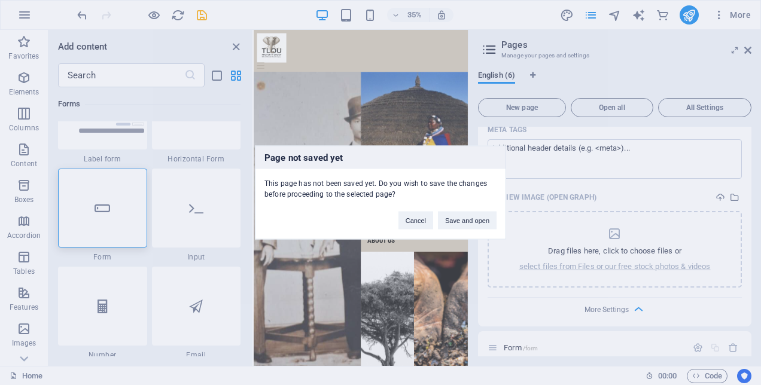
click at [635, 346] on div "Page not saved yet This page has not been saved yet. Do you wish to save the ch…" at bounding box center [380, 192] width 761 height 385
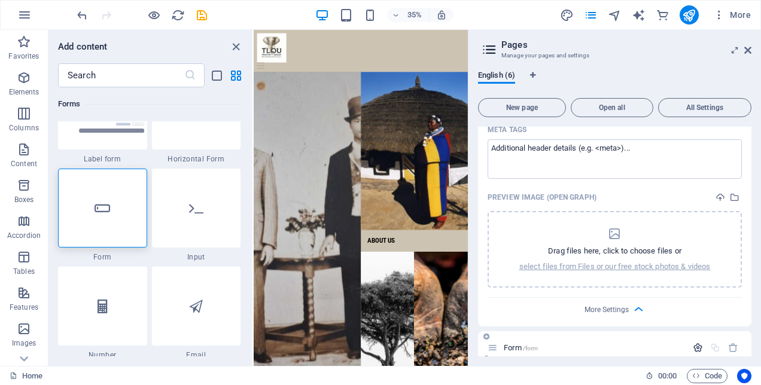
click at [695, 343] on icon "button" at bounding box center [698, 348] width 10 height 10
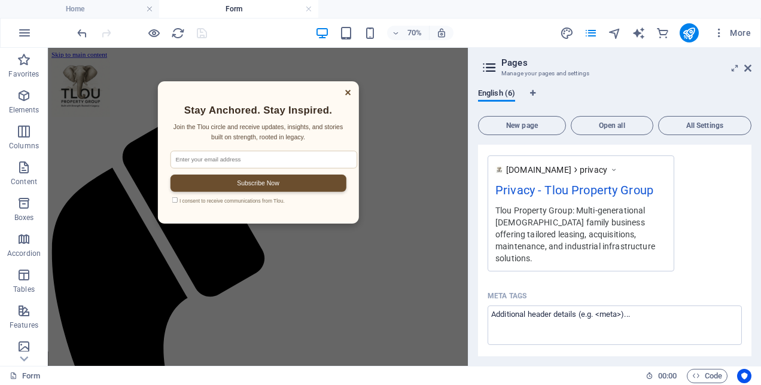
scroll to position [667, 0]
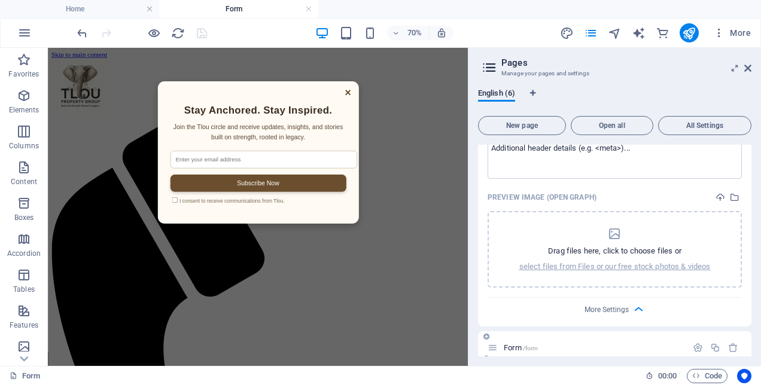
click at [520, 343] on span "Form /form" at bounding box center [521, 347] width 34 height 9
click at [636, 303] on icon "button" at bounding box center [639, 310] width 14 height 14
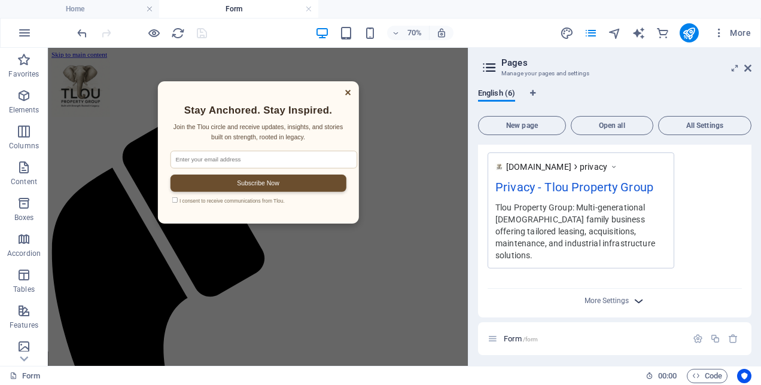
scroll to position [495, 0]
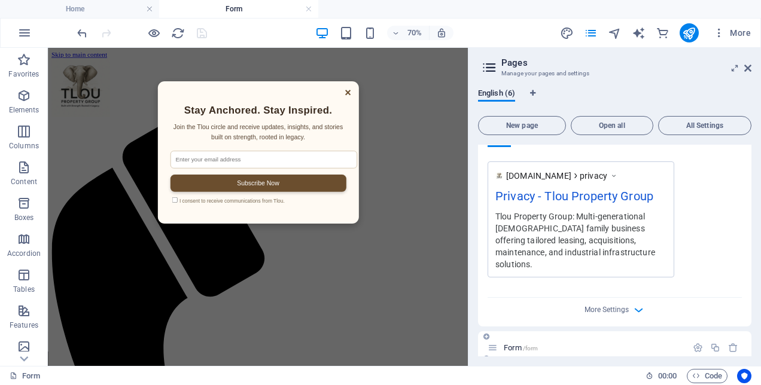
click at [532, 343] on span "Form /form" at bounding box center [521, 347] width 34 height 9
click at [471, 117] on span "×" at bounding box center [475, 112] width 9 height 19
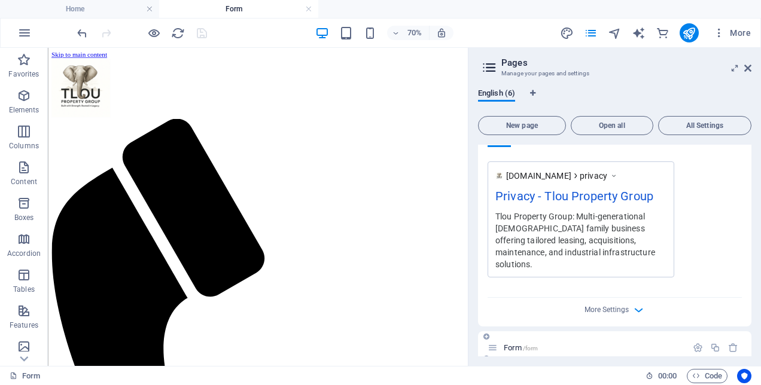
click at [521, 343] on span "Form /form" at bounding box center [521, 347] width 34 height 9
click at [85, 35] on icon "undo" at bounding box center [82, 33] width 14 height 14
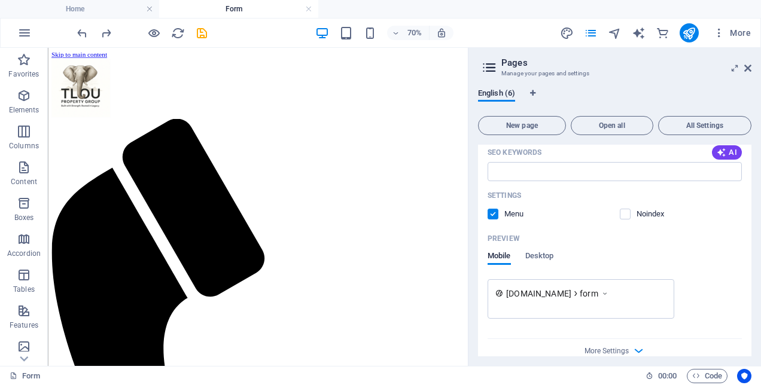
scroll to position [912, 0]
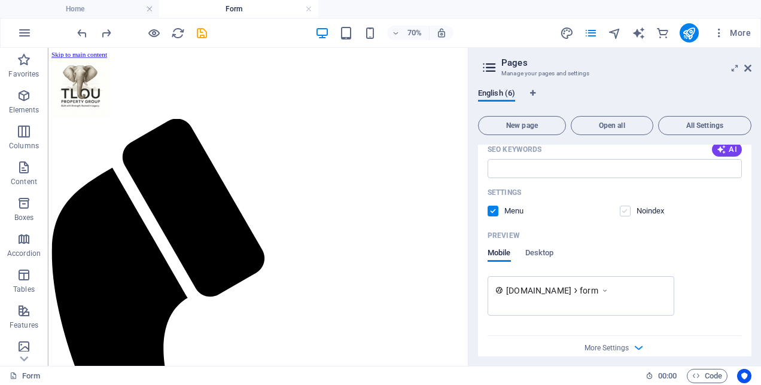
click at [622, 206] on label at bounding box center [625, 211] width 11 height 11
click at [0, 0] on input "checkbox" at bounding box center [0, 0] width 0 height 0
click at [490, 206] on label at bounding box center [492, 211] width 11 height 11
click at [0, 0] on input "checkbox" at bounding box center [0, 0] width 0 height 0
click at [619, 344] on span "More Settings" at bounding box center [606, 348] width 44 height 8
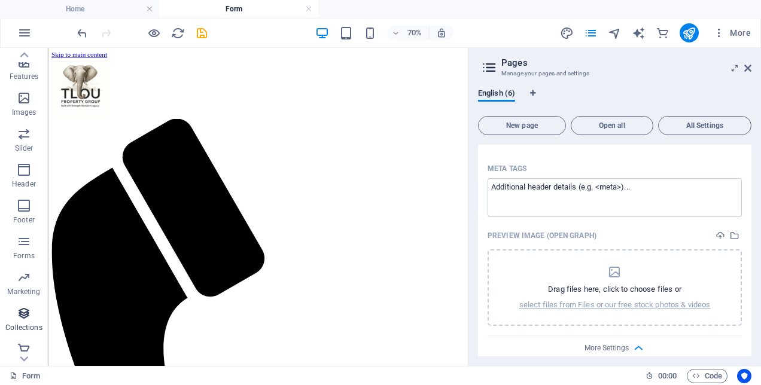
scroll to position [256, 0]
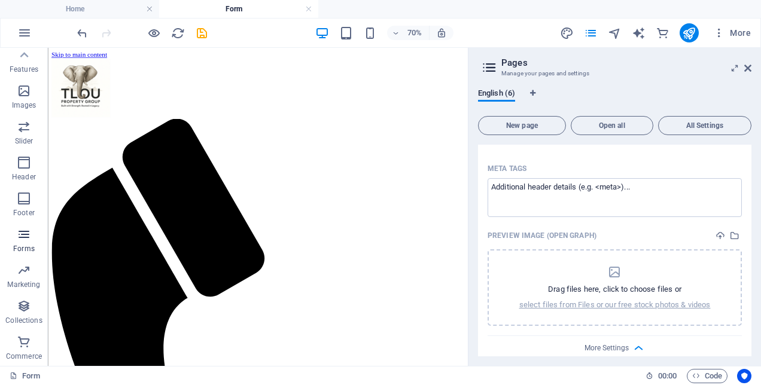
click at [25, 233] on icon "button" at bounding box center [24, 234] width 14 height 14
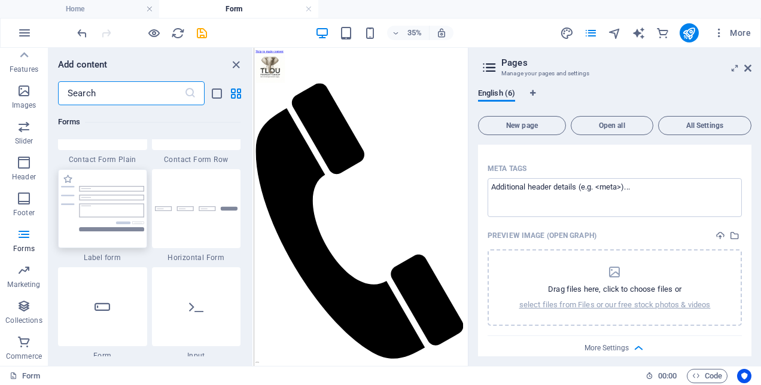
scroll to position [8912, 0]
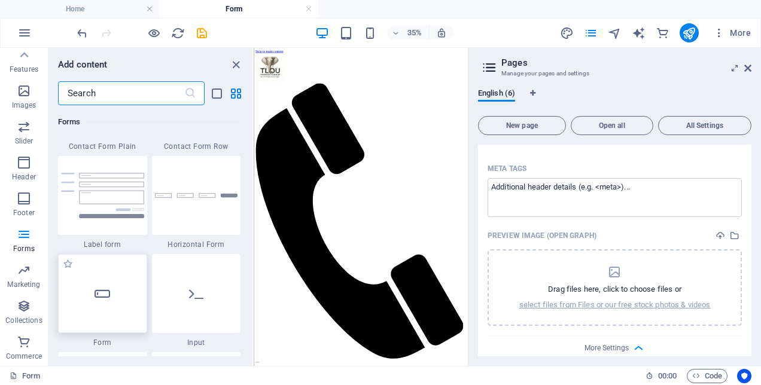
click at [109, 298] on icon at bounding box center [103, 294] width 16 height 16
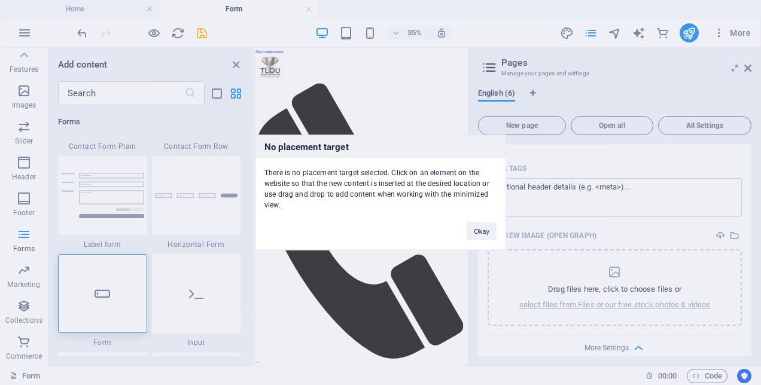
drag, startPoint x: 330, startPoint y: 293, endPoint x: 258, endPoint y: 662, distance: 375.4
click at [330, 293] on div "No placement target There is no placement target selected. Click on an element …" at bounding box center [380, 192] width 761 height 385
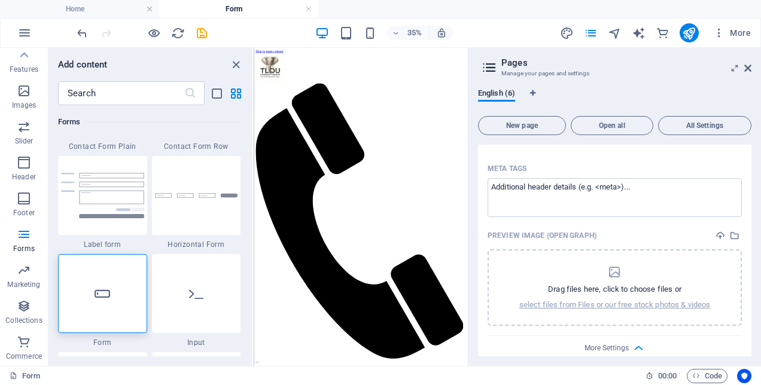
click at [360, 147] on div "+ Add section" at bounding box center [360, 147] width 23 height 7
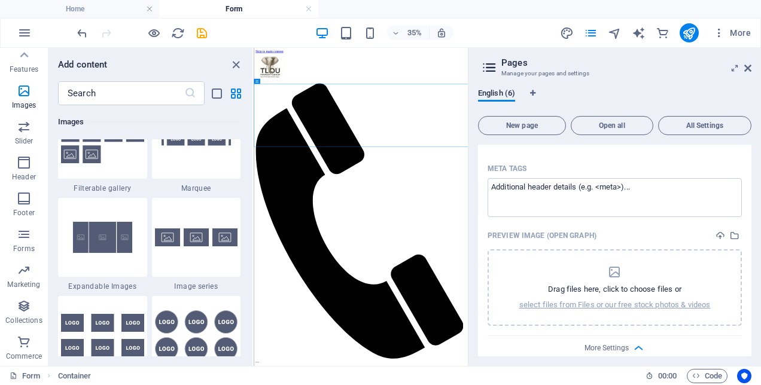
scroll to position [6399, 0]
click at [23, 246] on p "Forms" at bounding box center [24, 249] width 22 height 10
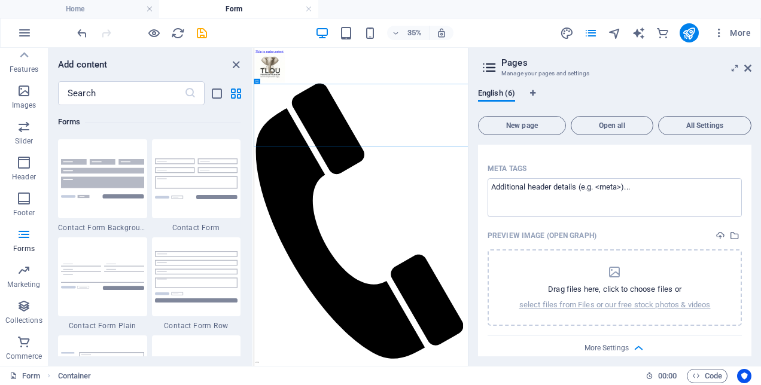
scroll to position [8972, 0]
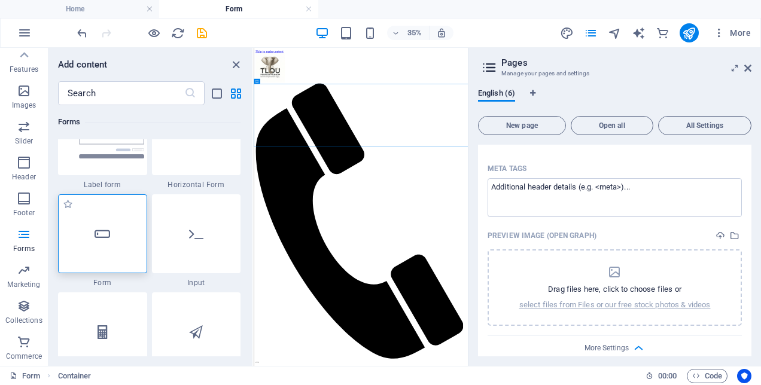
click at [105, 250] on div at bounding box center [102, 233] width 89 height 79
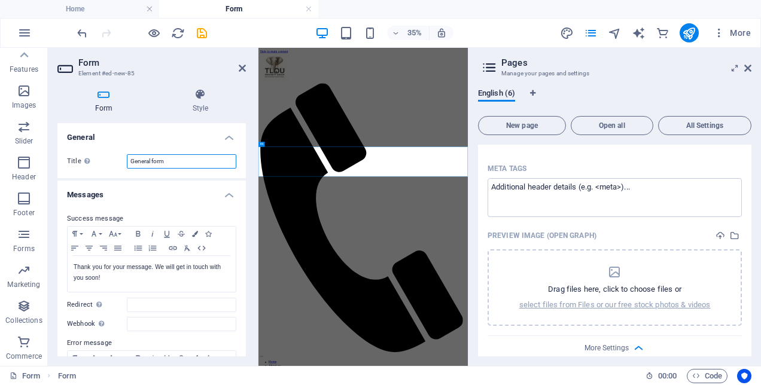
click at [148, 160] on input "General form" at bounding box center [181, 161] width 109 height 14
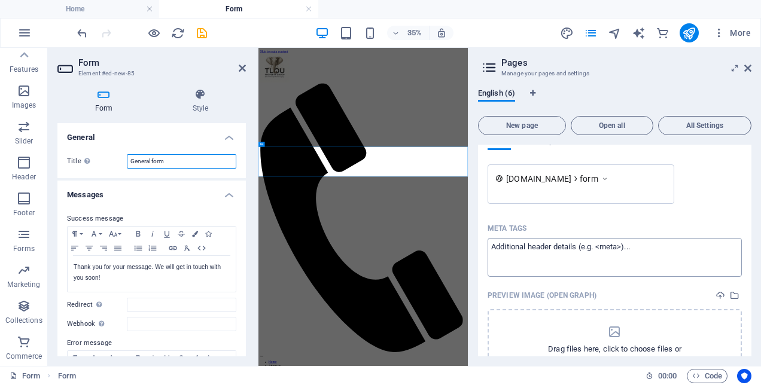
scroll to position [1024, 0]
